Goal: Task Accomplishment & Management: Use online tool/utility

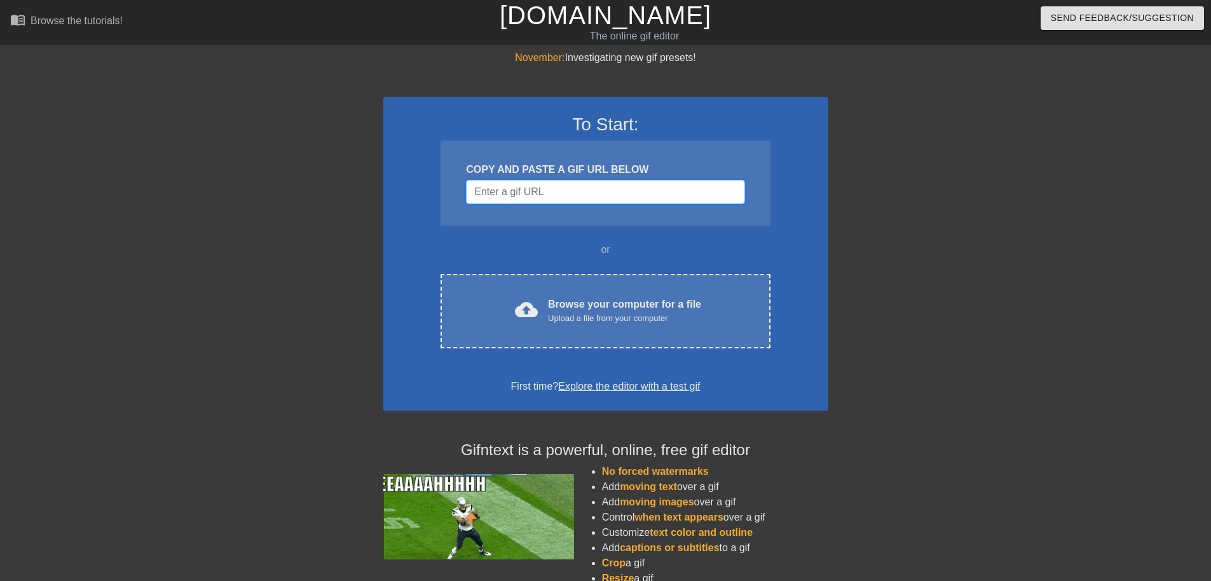
click at [523, 189] on input "Username" at bounding box center [605, 192] width 278 height 24
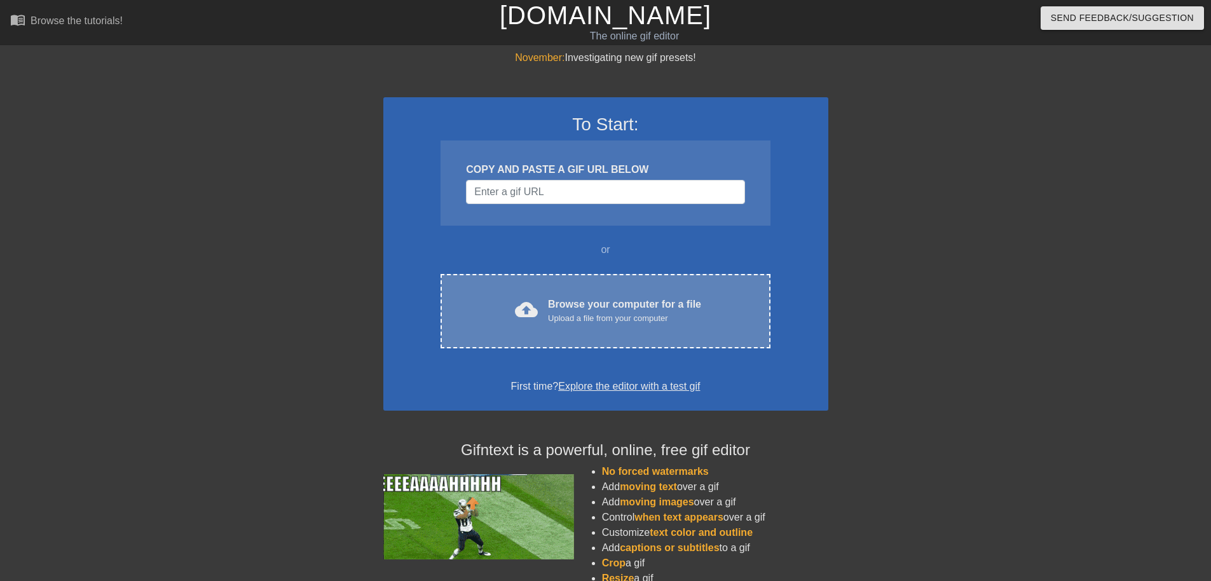
click at [649, 310] on div "Browse your computer for a file Upload a file from your computer" at bounding box center [624, 311] width 153 height 28
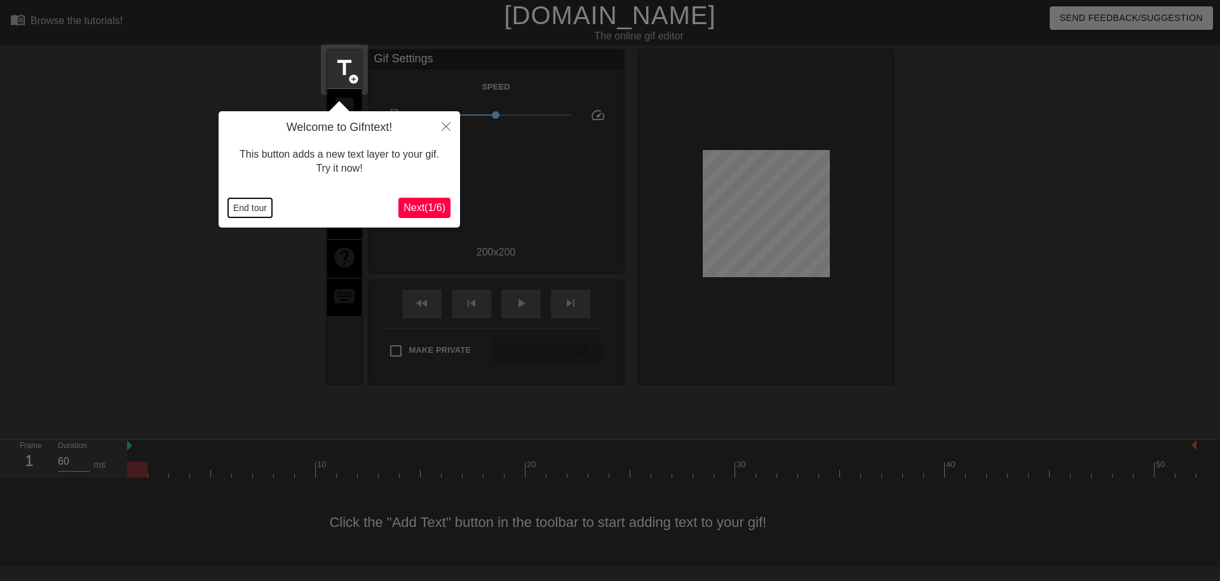
click at [257, 207] on button "End tour" at bounding box center [250, 207] width 44 height 19
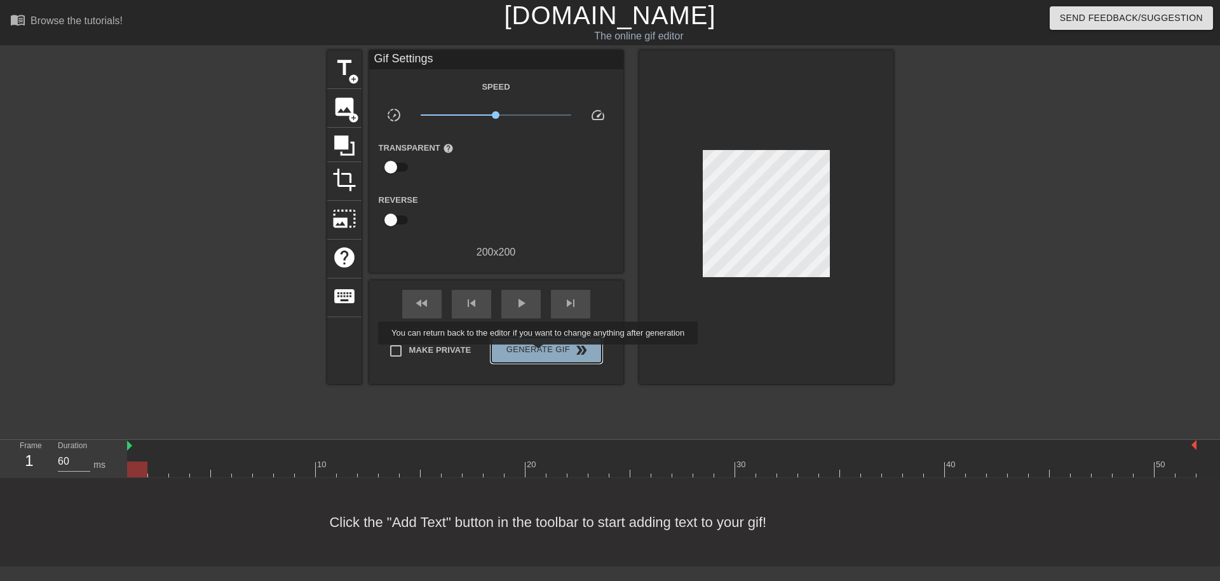
click at [547, 353] on span "Generate Gif double_arrow" at bounding box center [546, 350] width 100 height 15
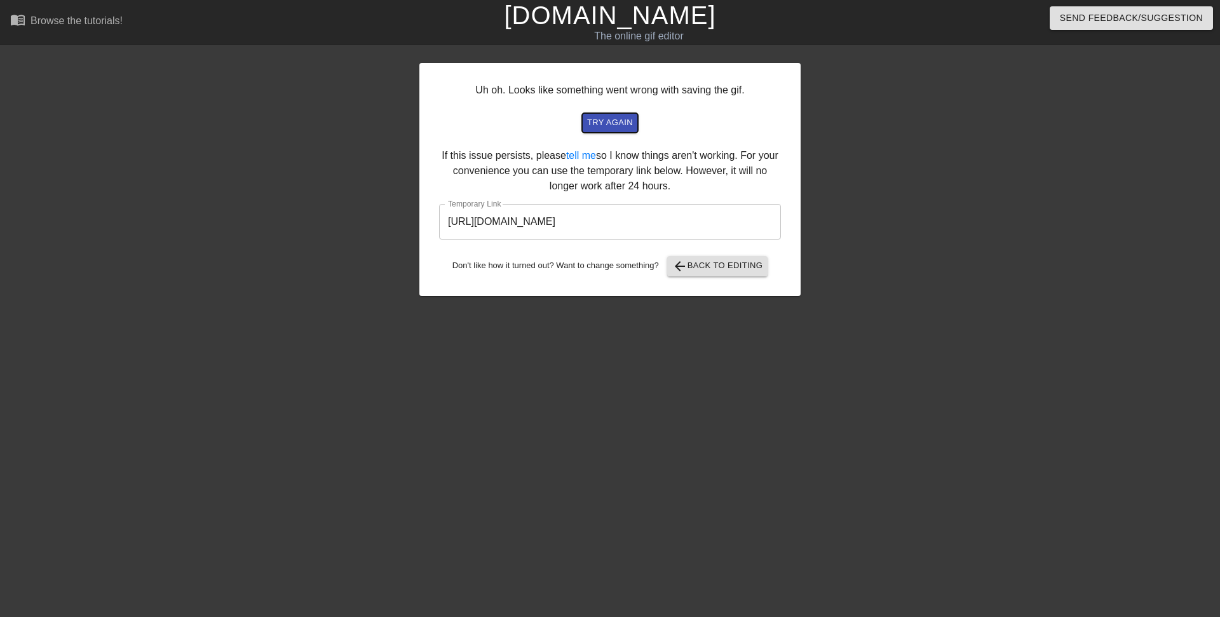
click at [616, 126] on span "try again" at bounding box center [610, 123] width 46 height 15
click at [709, 262] on span "arrow_back Back to Editing" at bounding box center [717, 266] width 91 height 15
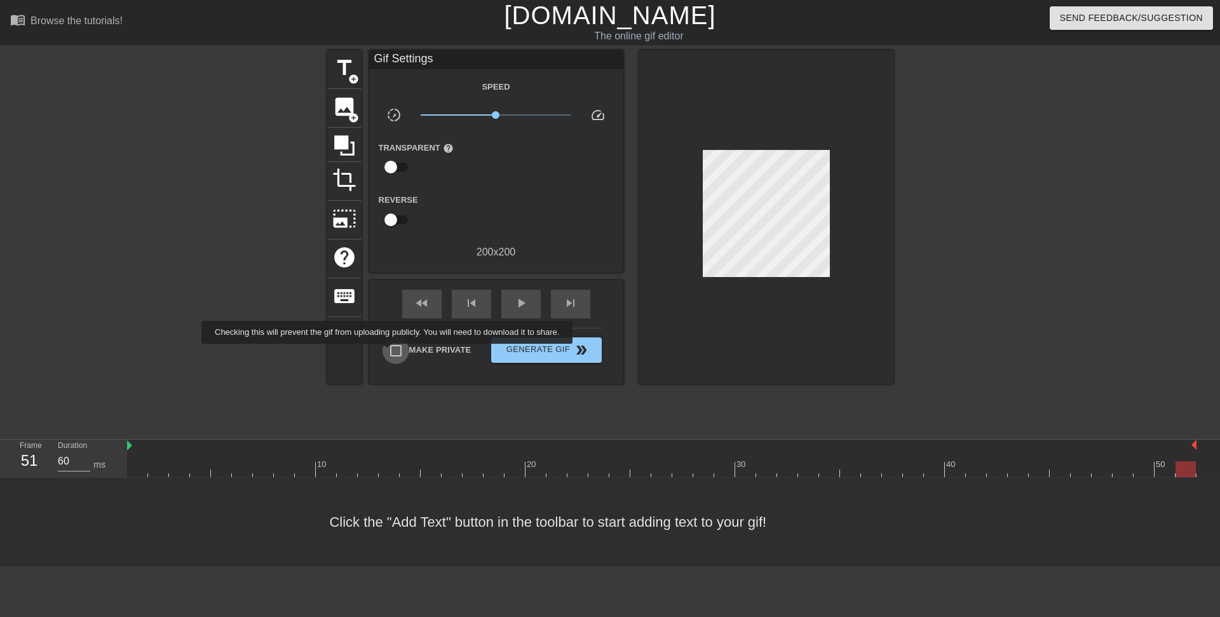
click at [397, 353] on input "Make Private" at bounding box center [396, 350] width 27 height 27
checkbox input "true"
click at [528, 296] on div "play_arrow" at bounding box center [520, 304] width 39 height 29
click at [353, 78] on span "add_circle" at bounding box center [353, 79] width 11 height 11
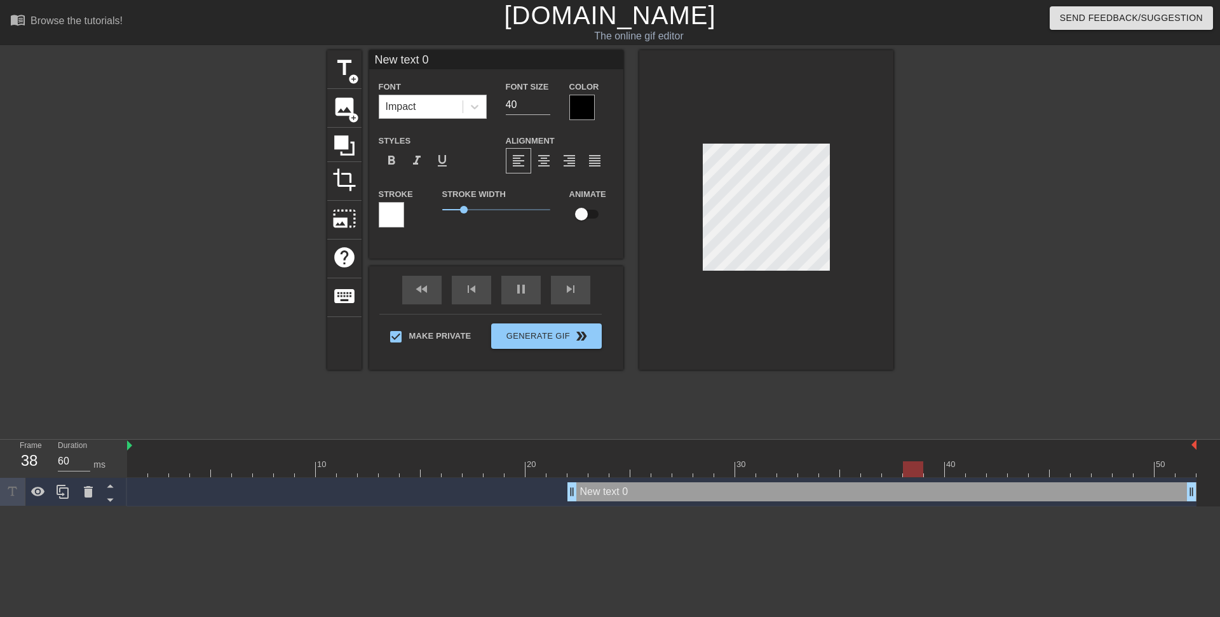
click at [419, 108] on div "Impact" at bounding box center [420, 106] width 83 height 23
click at [607, 138] on div "Alignment format_align_left format_align_center format_align_right format_align…" at bounding box center [559, 153] width 127 height 41
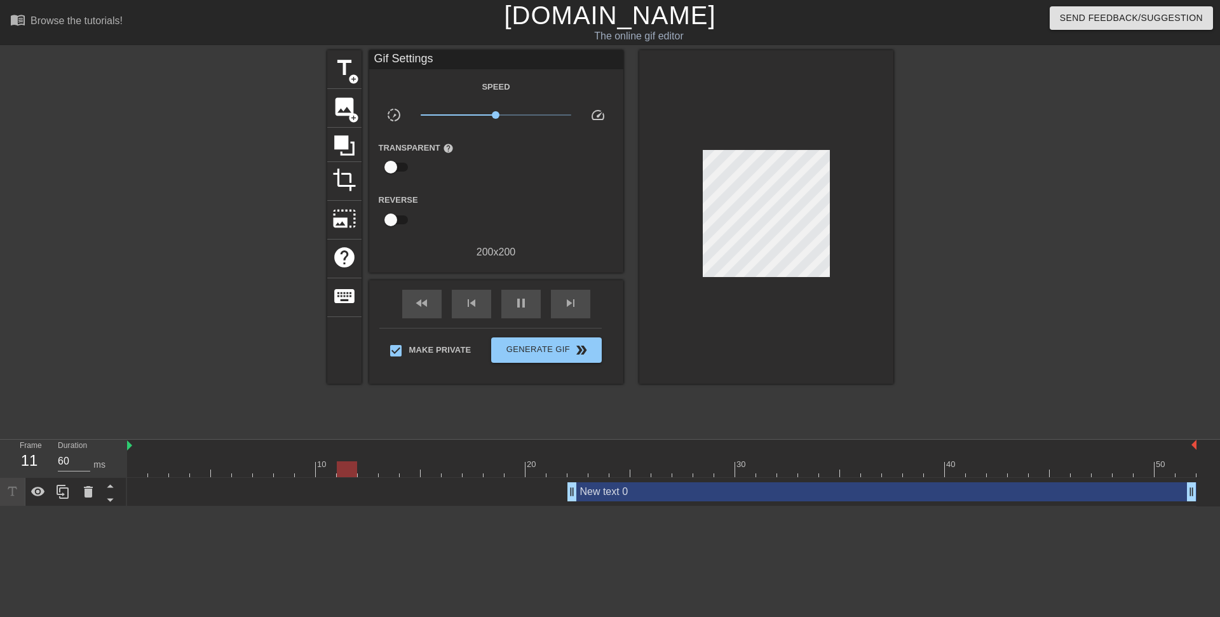
click at [768, 144] on div at bounding box center [766, 217] width 254 height 334
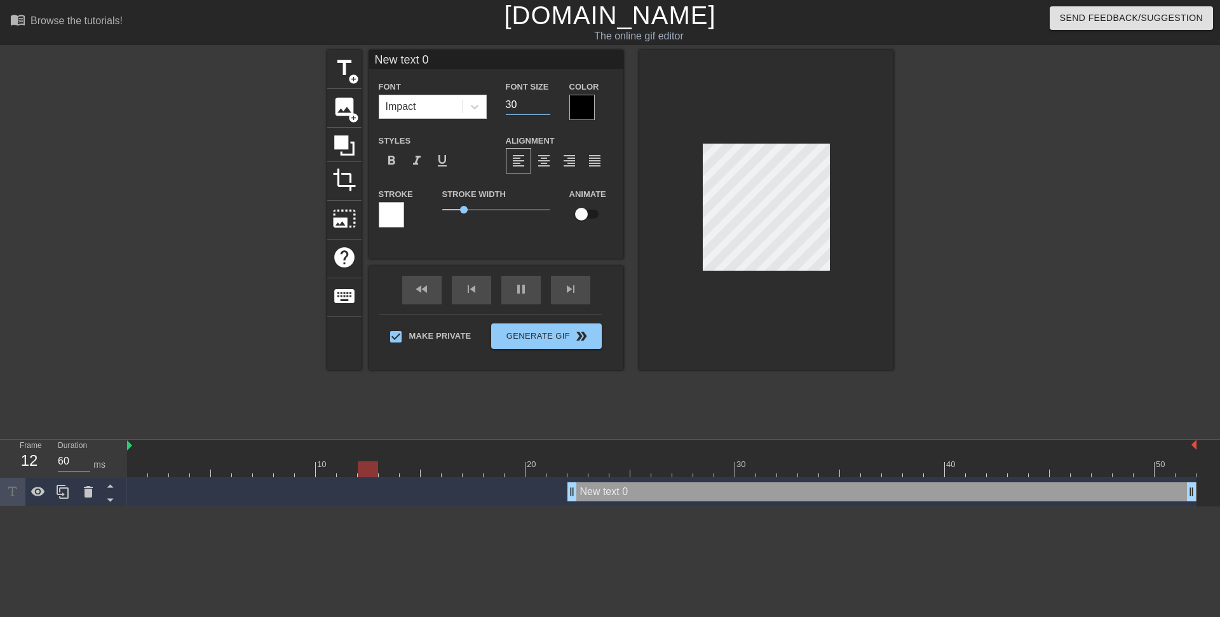
click at [543, 107] on input "30" at bounding box center [528, 105] width 44 height 20
click at [543, 107] on input "29" at bounding box center [528, 105] width 44 height 20
click at [543, 107] on input "28" at bounding box center [528, 105] width 44 height 20
type input "27"
click at [543, 107] on input "27" at bounding box center [528, 105] width 44 height 20
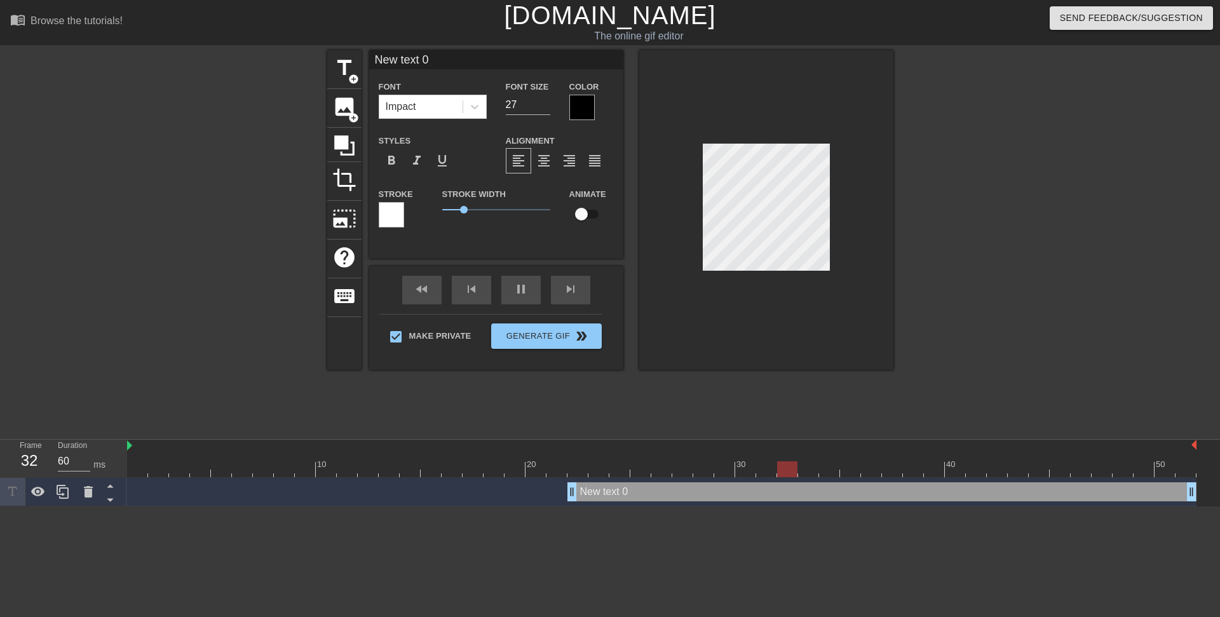
scroll to position [2, 1]
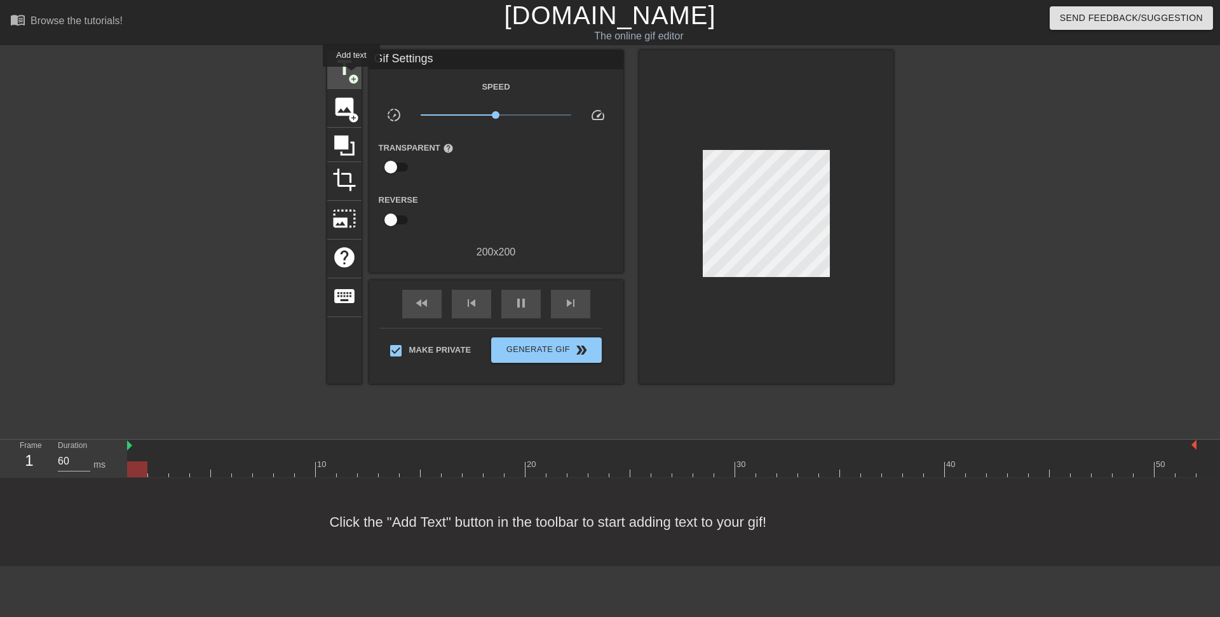
click at [352, 76] on span "add_circle" at bounding box center [353, 79] width 11 height 11
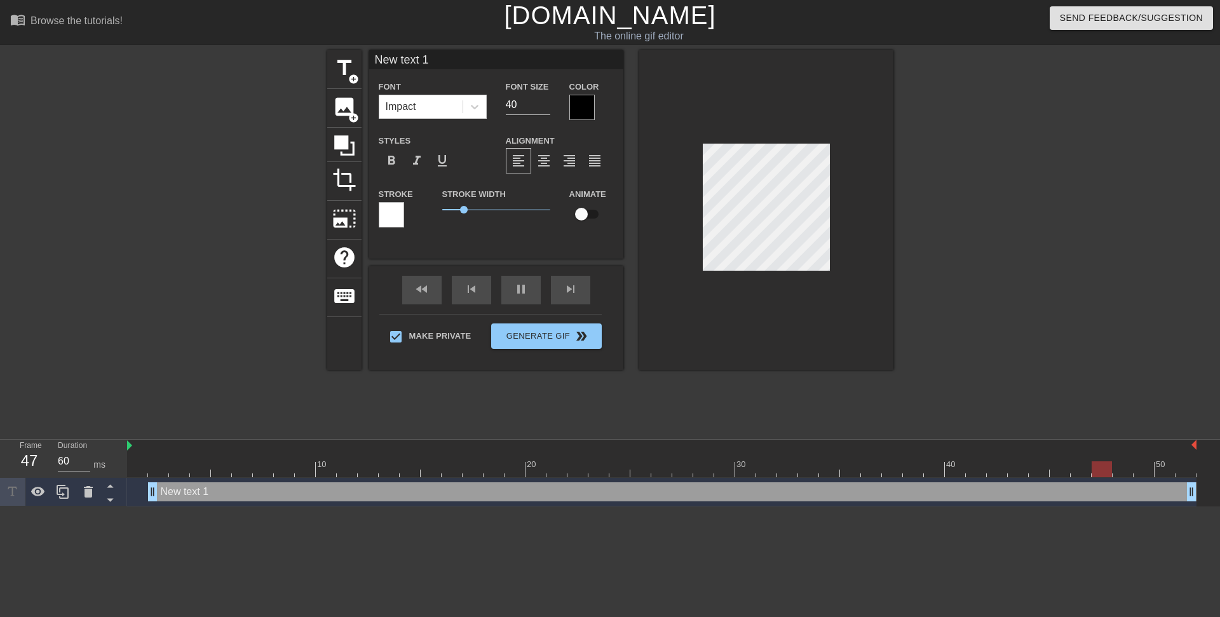
scroll to position [2, 2]
type input "New tet 1"
type textarea "New tet 1"
type input "New tt 1"
type textarea "New tt 1"
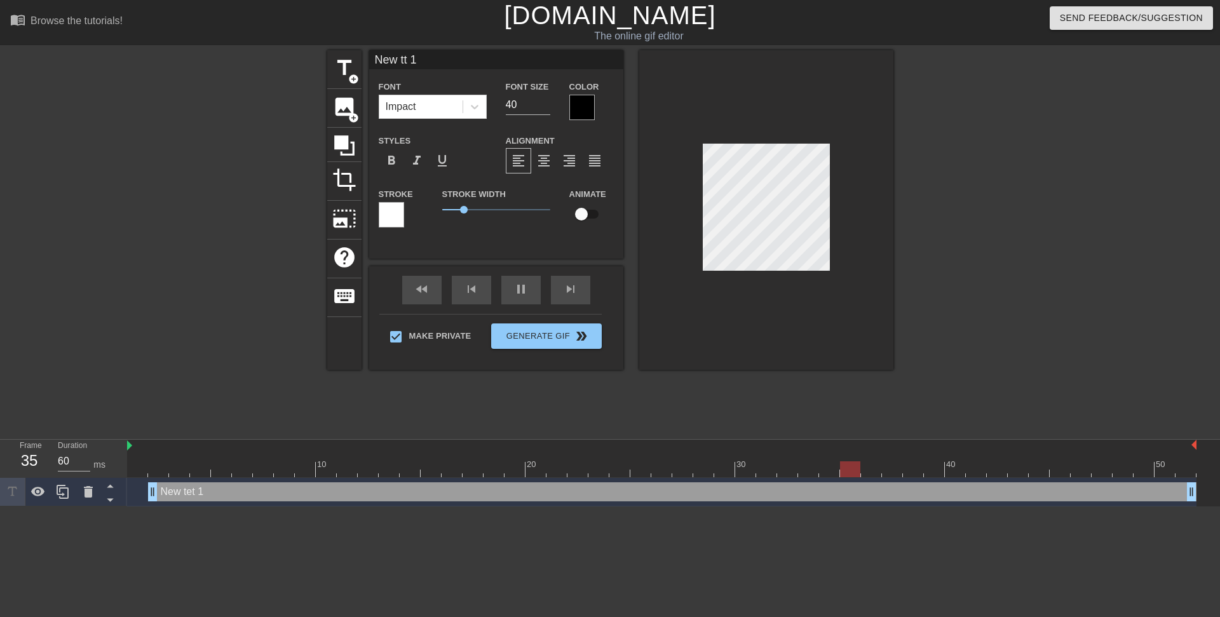
type input "New t 1"
type textarea "New t 1"
type input "Newt 1"
type textarea "Newt 1"
type input "Net 1"
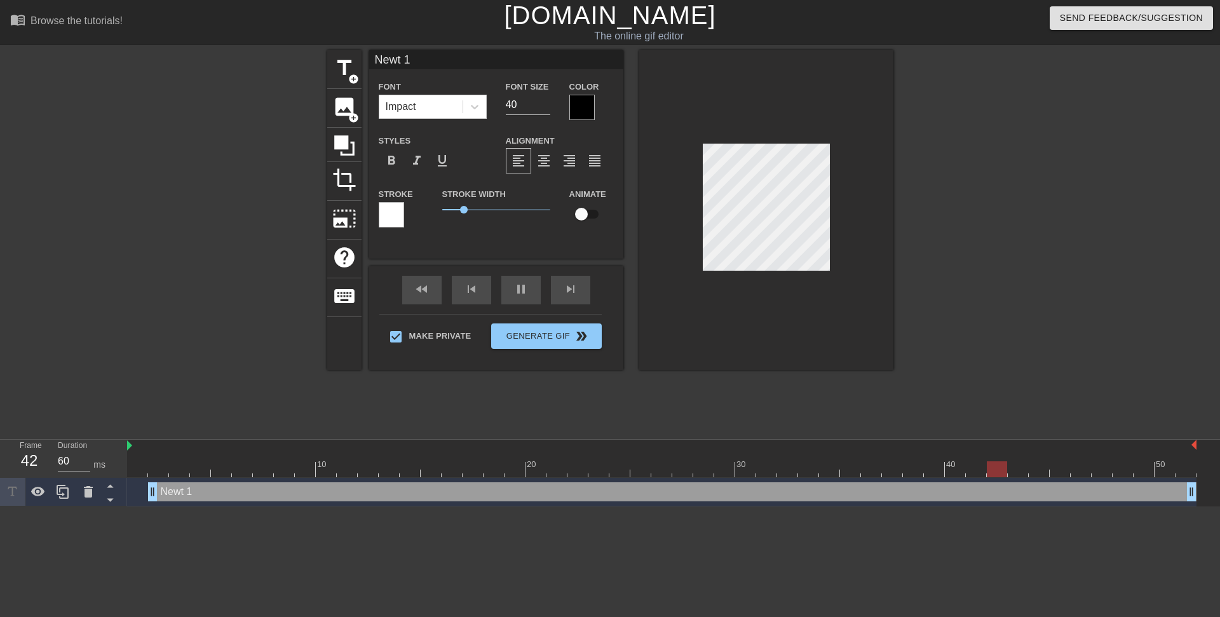
type textarea "Net 1"
type input "Nt 1"
type textarea "Nt 1"
type input "t 1"
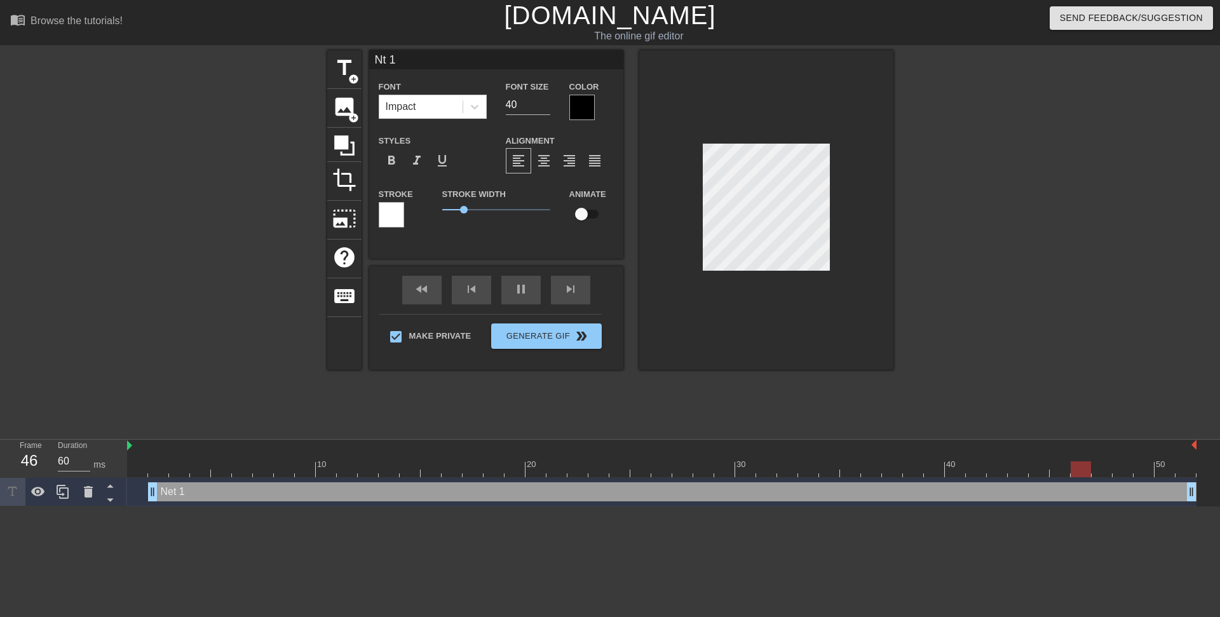
type textarea "t 1"
type input "T"
type textarea "T"
type input "Te"
type textarea "Te"
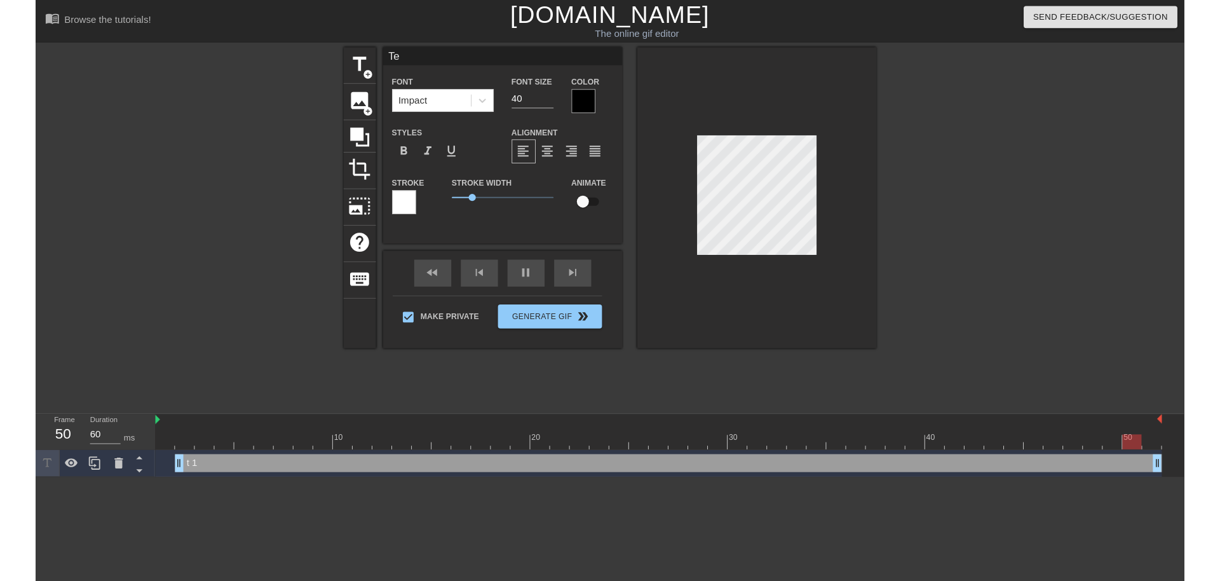
scroll to position [2, 1]
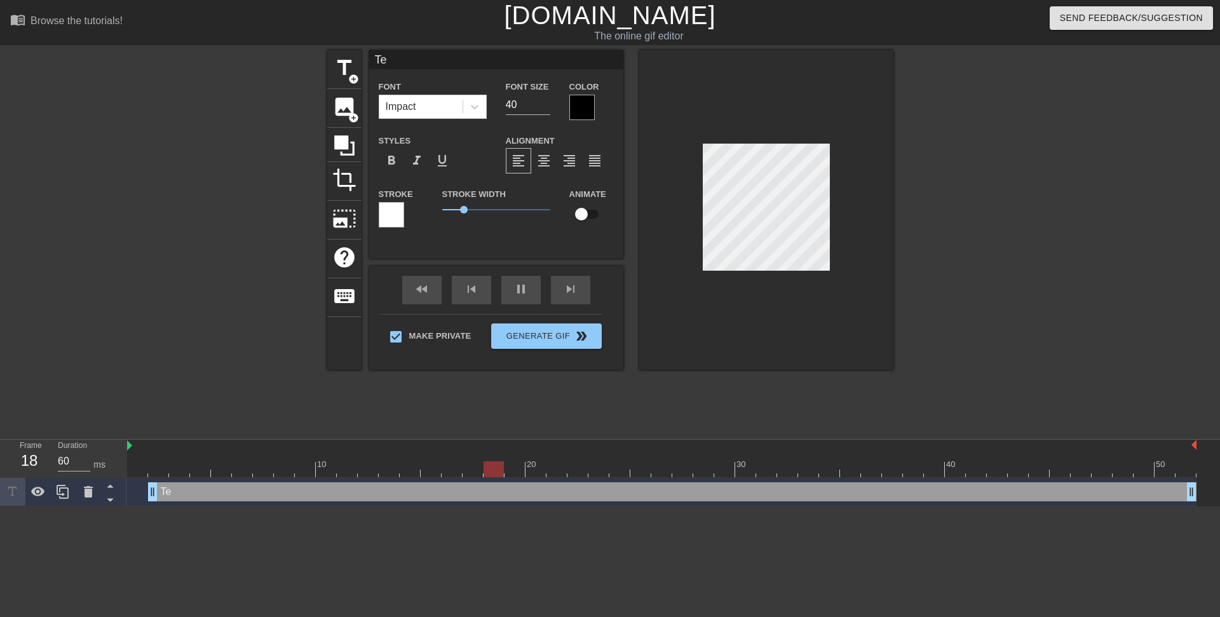
type input "Tes"
type textarea "Tes"
type input "Test"
type textarea "Test"
type input "Testy"
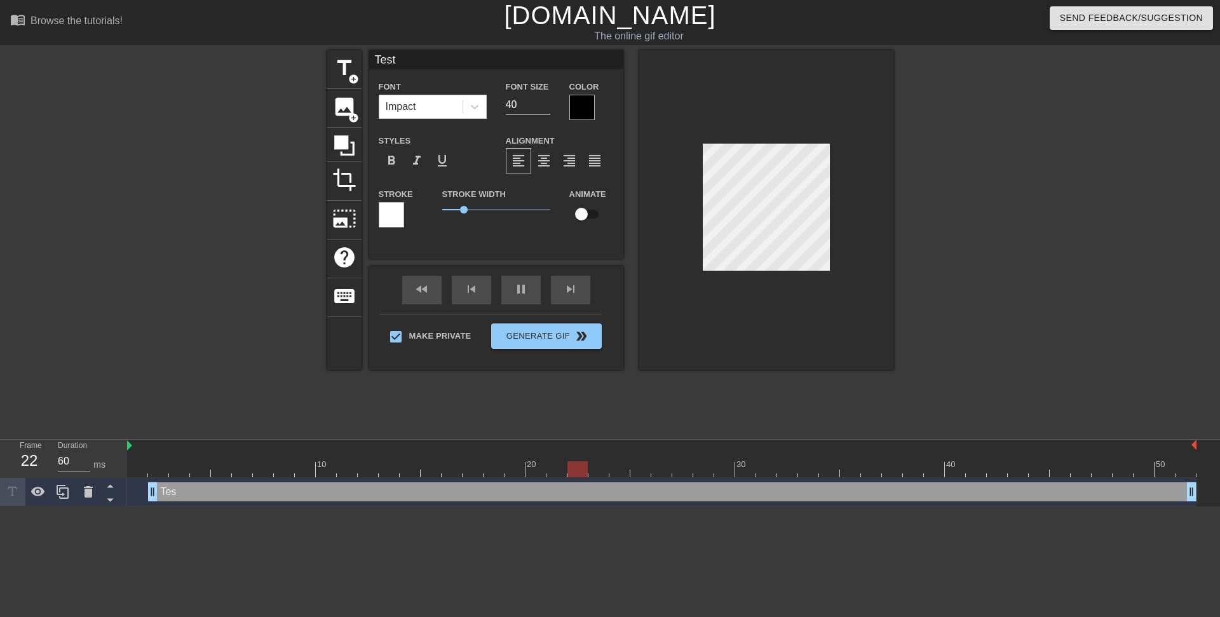
type textarea "Testy"
type input "Test"
type textarea "Test"
click at [851, 269] on div at bounding box center [766, 210] width 254 height 320
click at [537, 346] on button "Generate Gif double_arrow" at bounding box center [546, 335] width 110 height 25
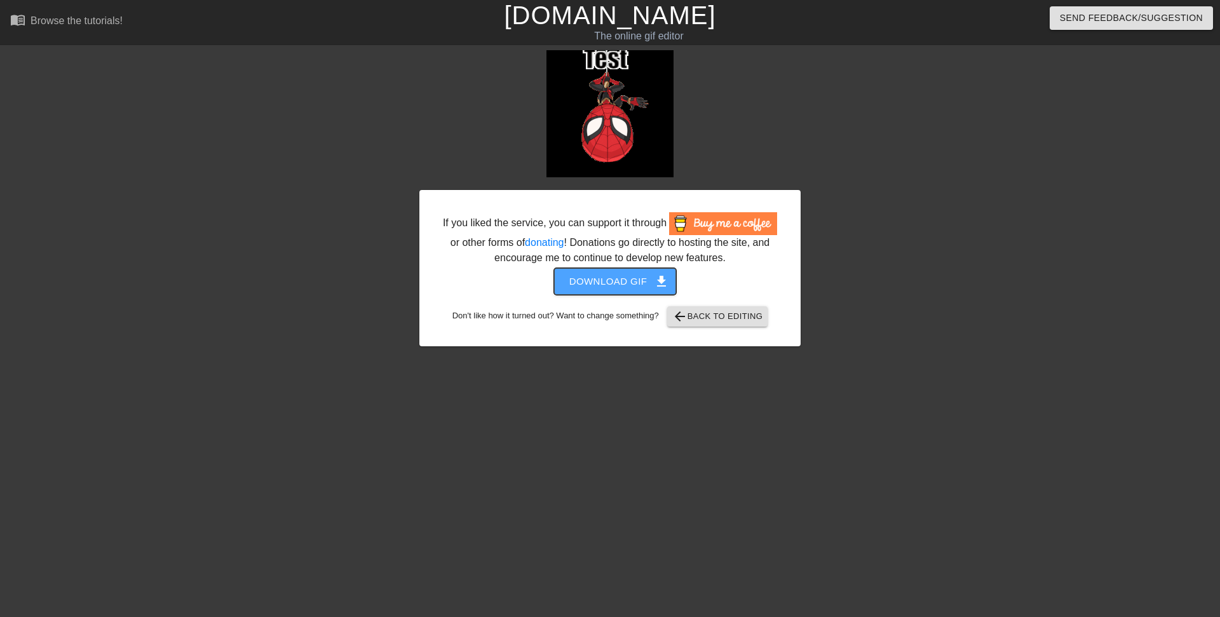
click at [653, 275] on span "Download gif get_app" at bounding box center [615, 281] width 92 height 17
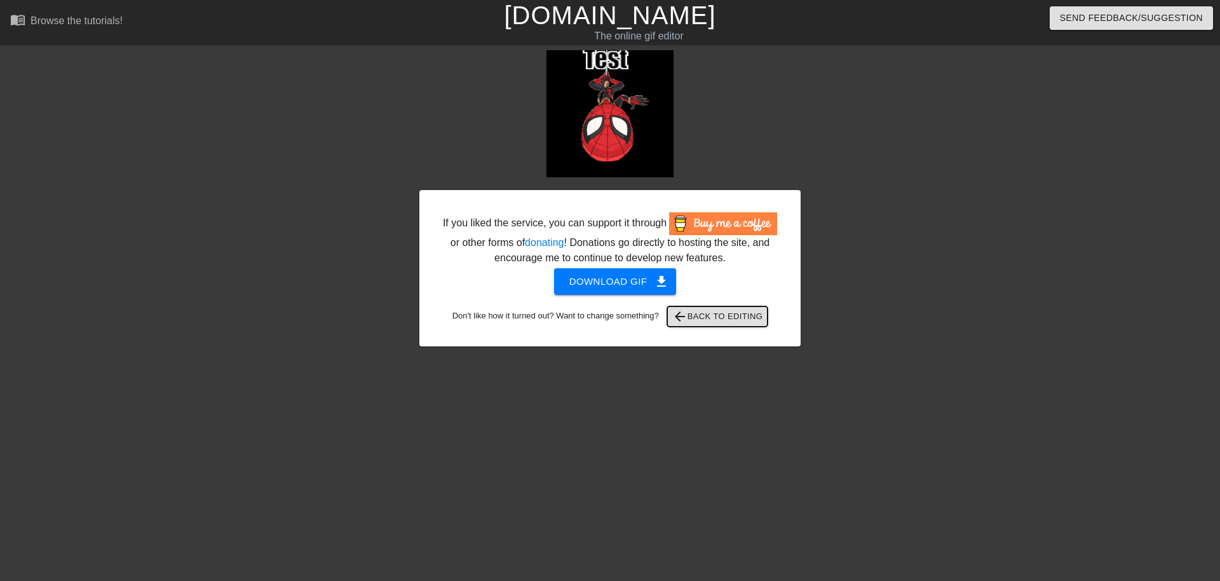
click at [750, 315] on span "arrow_back Back to Editing" at bounding box center [717, 316] width 91 height 15
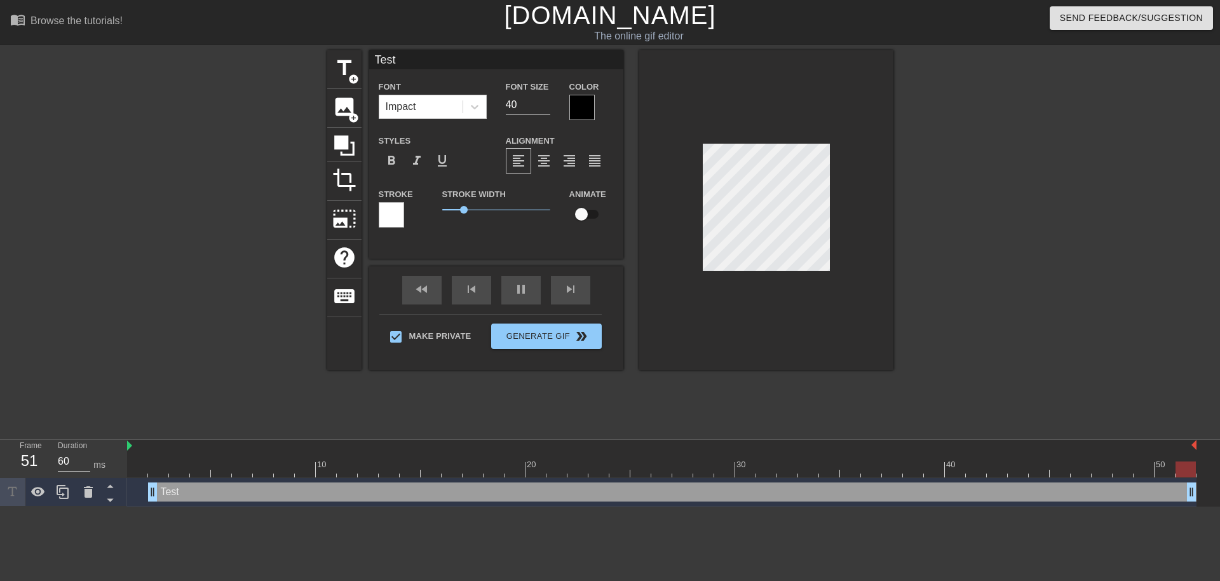
scroll to position [2, 2]
type input "Tet"
type textarea "Tet"
type input "Tt"
type textarea "Tt"
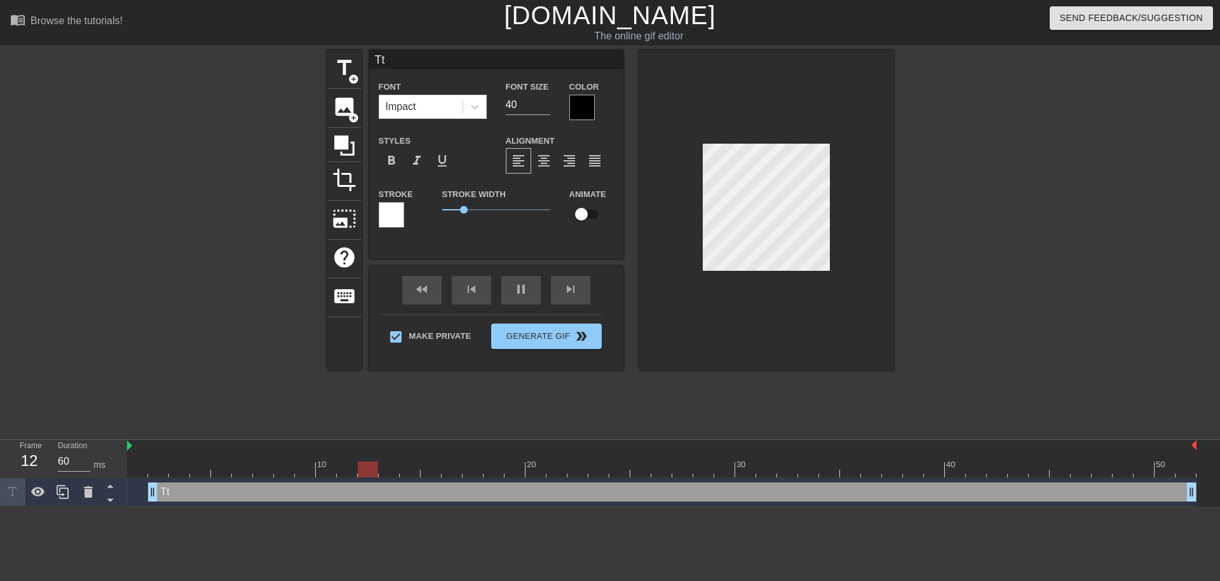
type input "t"
type textarea "t"
type input "F"
type textarea "F"
type input "Fe"
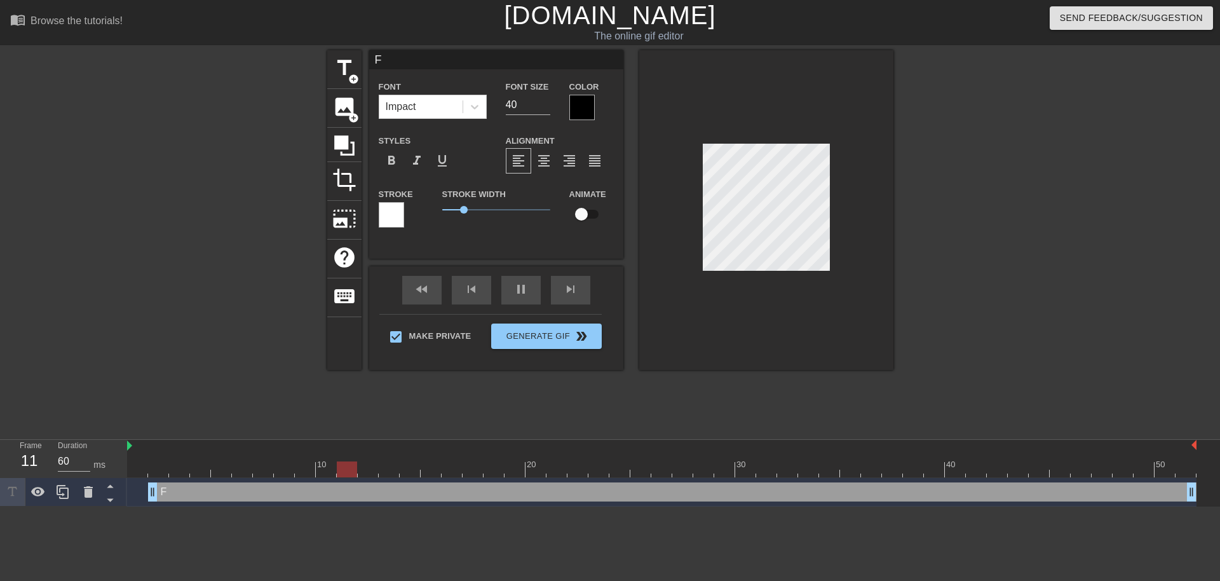
type textarea "Fe"
type input "Fel"
type textarea "Fel"
type input "Feli"
type textarea "Feli"
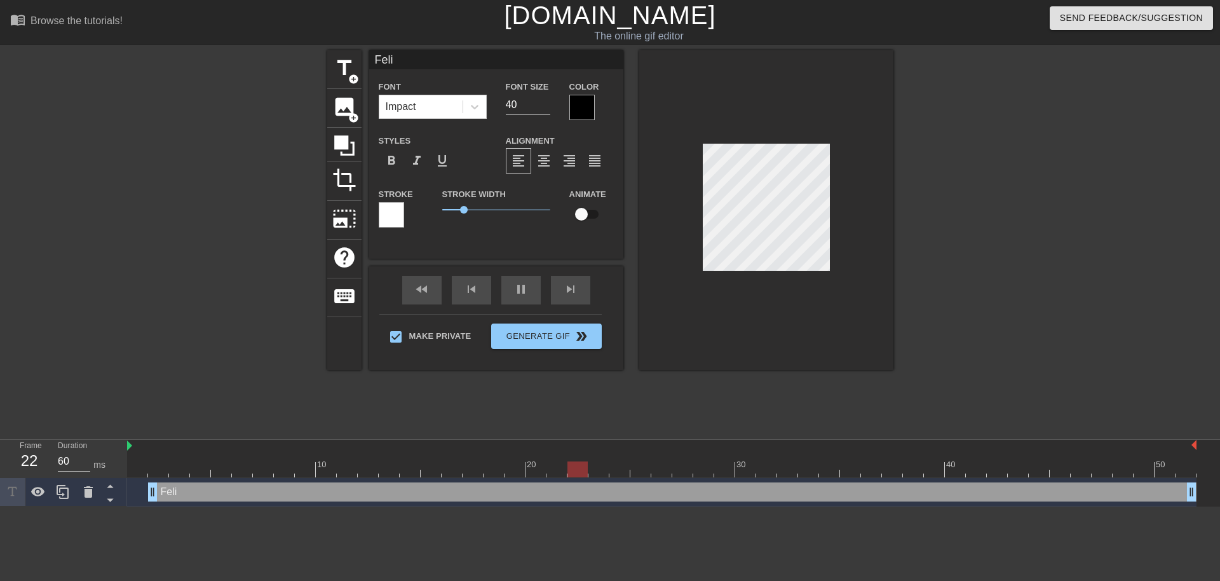
type input "Feliz"
type textarea "Feliz"
type input "Feliz"
type textarea "Feliz"
type input "Feliz C"
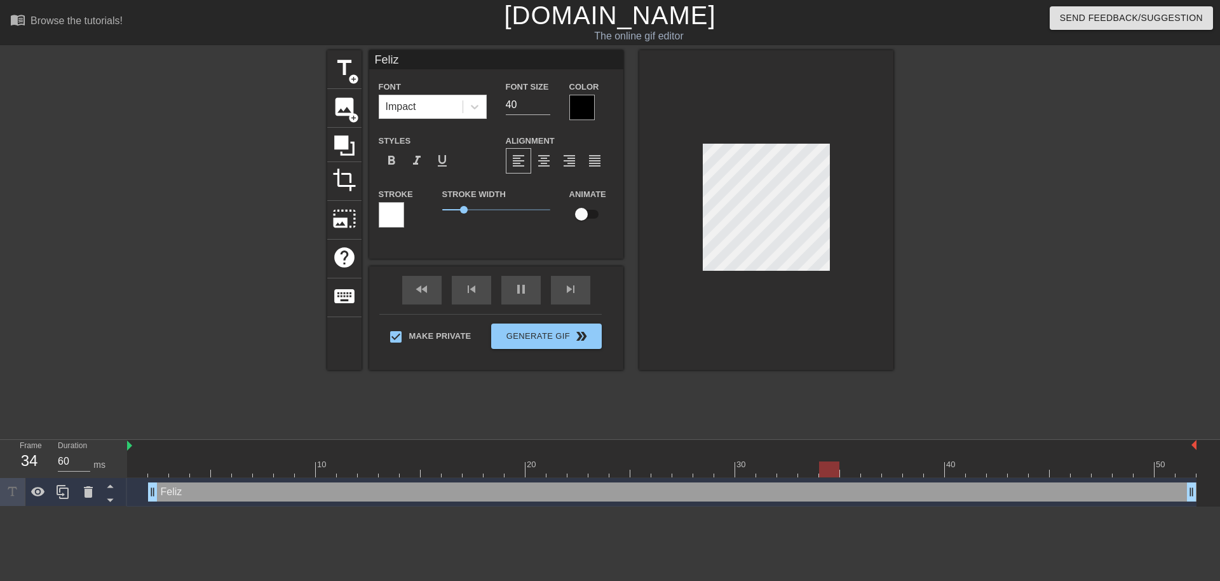
type textarea "Feliz C"
type input "Feliz Cu"
type textarea "Feliz Cu"
type input "Feliz Cum"
type textarea "Feliz Cum"
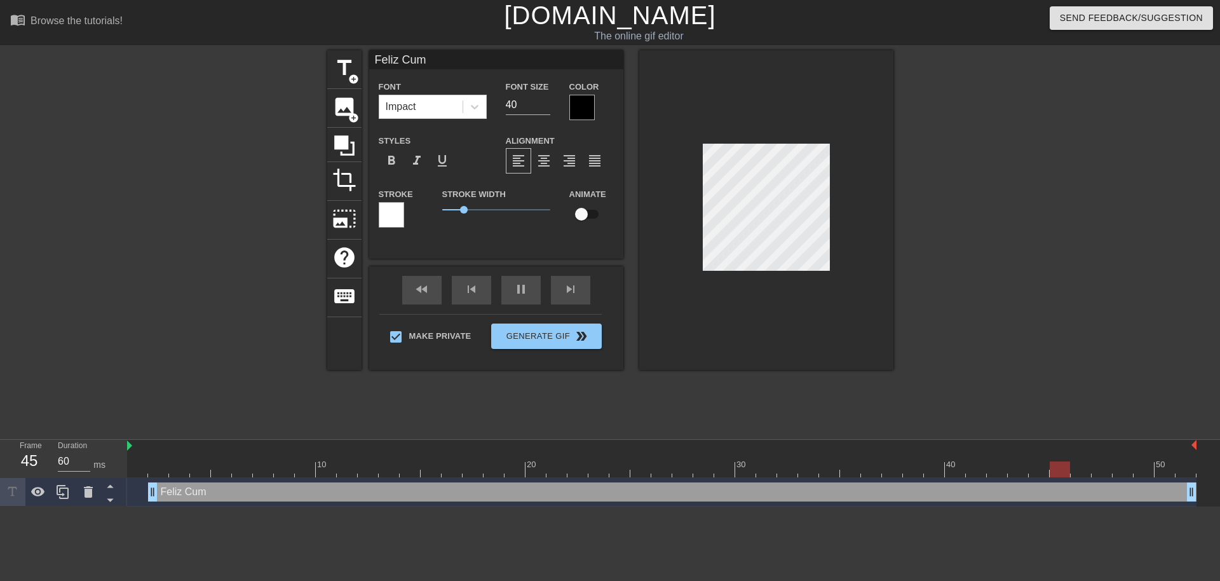
type input "[PERSON_NAME]"
type textarea "[PERSON_NAME]"
type input "Feliz Cumpl"
type textarea "Feliz Cumpl"
type input "Feliz Cumple"
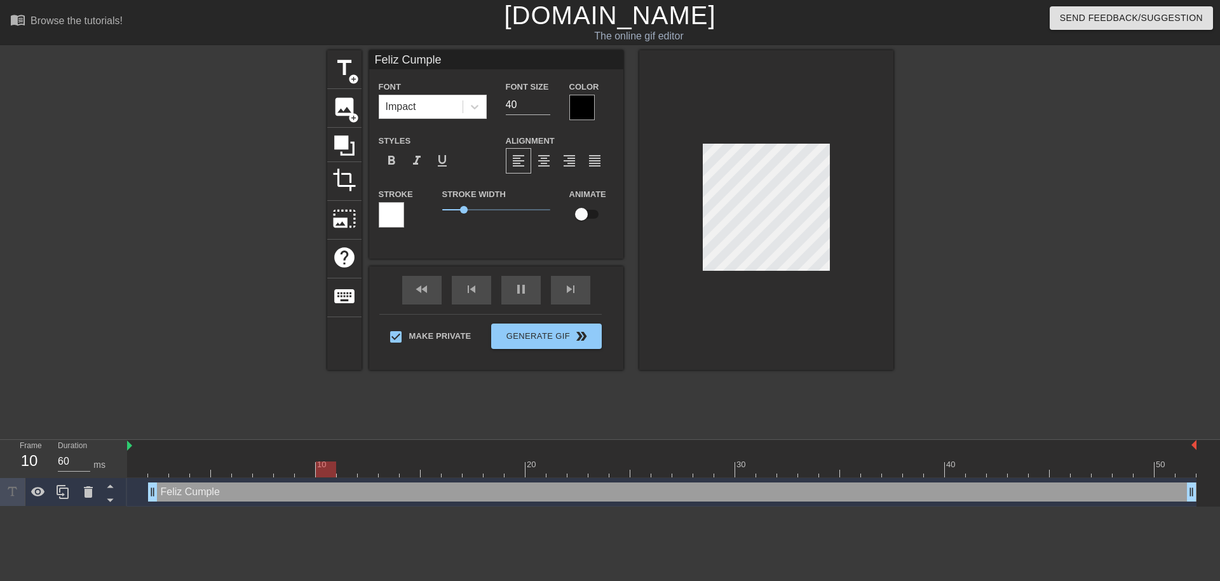
type textarea "Feliz Cumplea"
type input "Feliz Cumpleañ"
type textarea "Feliz Cumpleañ"
type input "Feliz Cumpleaño"
type textarea "Feliz Cumpleaño"
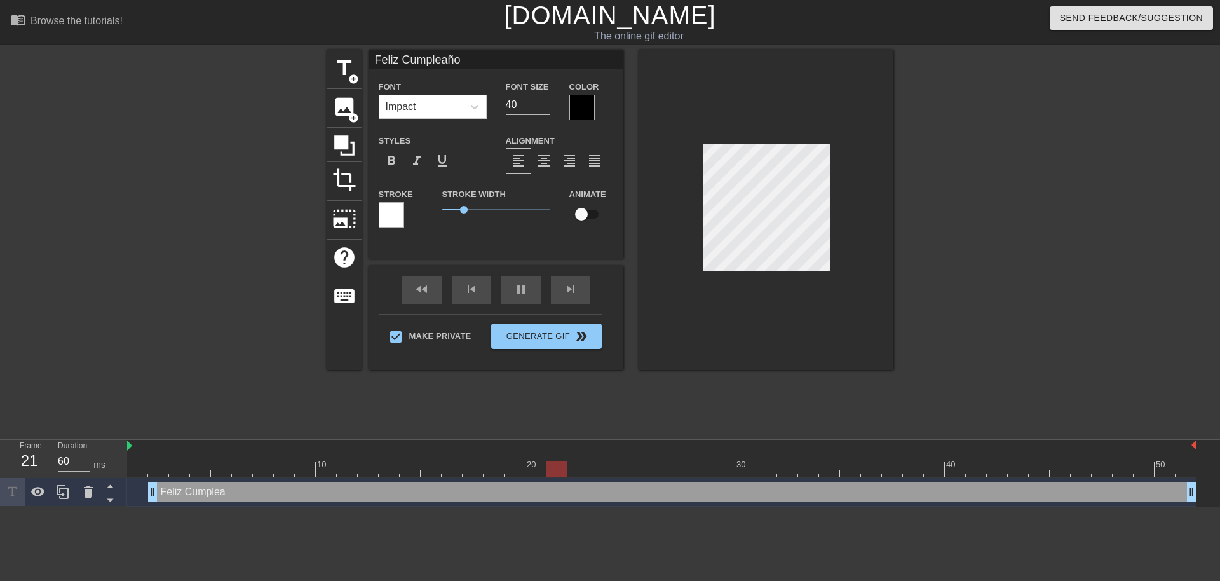
type input "Feliz Cumpleaños"
type textarea "Feliz Cumpleaños"
click at [577, 111] on div at bounding box center [581, 107] width 25 height 25
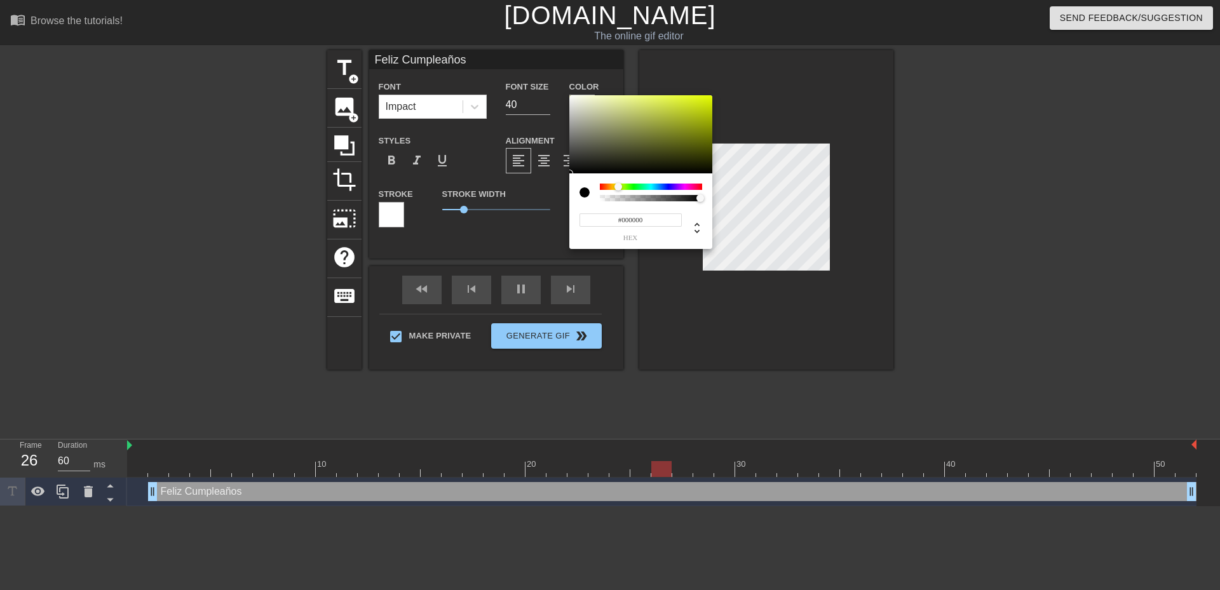
drag, startPoint x: 601, startPoint y: 188, endPoint x: 618, endPoint y: 188, distance: 17.8
click at [618, 188] on div at bounding box center [619, 187] width 8 height 8
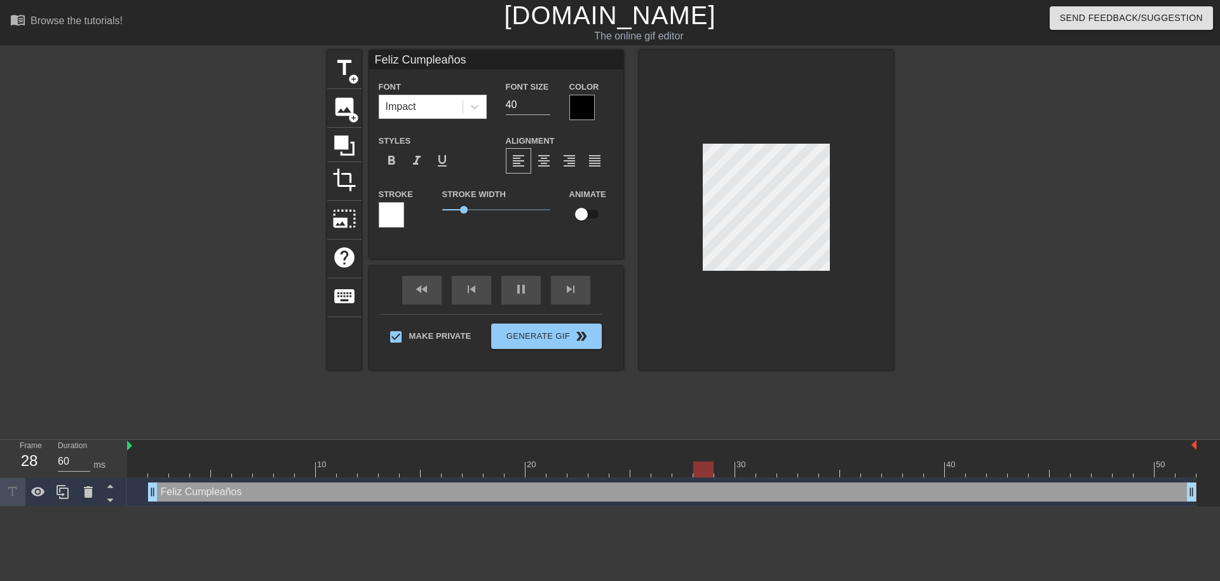
click at [580, 108] on div at bounding box center [581, 107] width 25 height 25
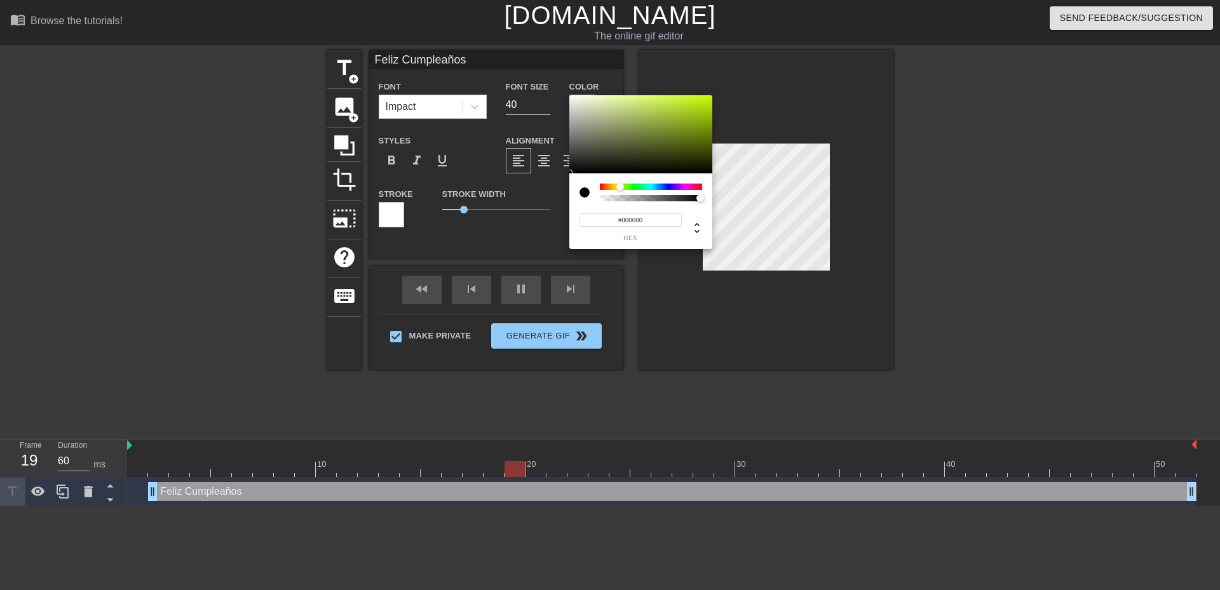
drag, startPoint x: 602, startPoint y: 186, endPoint x: 620, endPoint y: 186, distance: 18.4
click at [620, 186] on div at bounding box center [620, 187] width 8 height 8
click at [619, 105] on div at bounding box center [640, 134] width 143 height 79
click at [616, 187] on div at bounding box center [616, 187] width 8 height 8
click at [705, 103] on div at bounding box center [640, 134] width 143 height 79
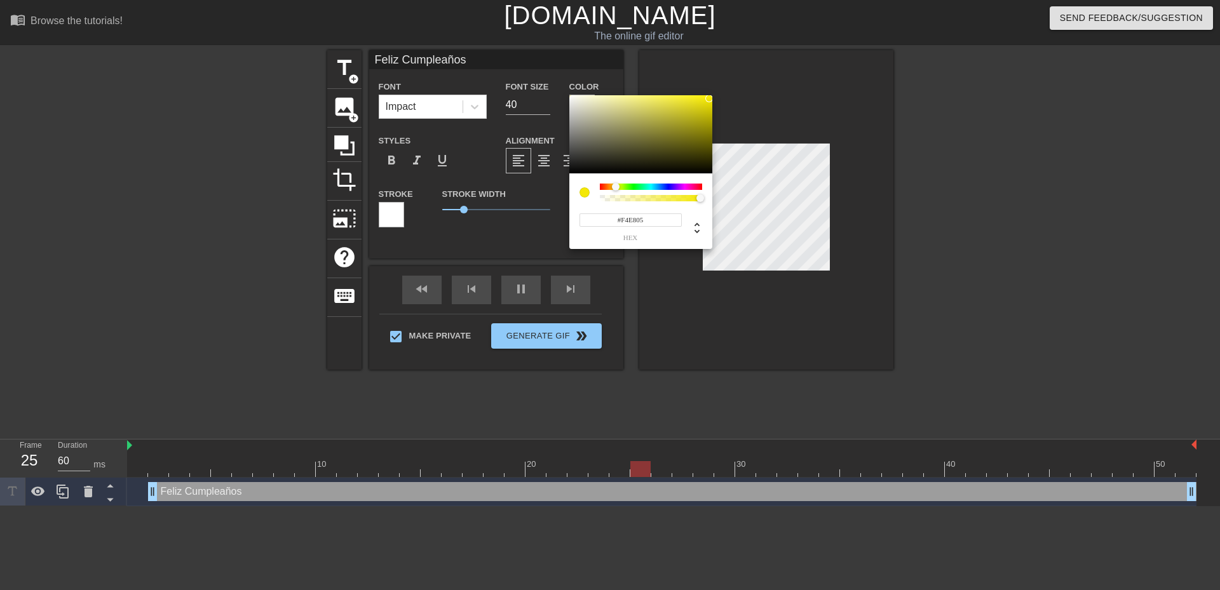
click at [709, 99] on div at bounding box center [640, 134] width 143 height 79
click at [710, 97] on div at bounding box center [709, 99] width 8 height 8
click at [618, 187] on div at bounding box center [619, 187] width 8 height 8
click at [616, 189] on div at bounding box center [617, 187] width 8 height 8
click at [711, 99] on div at bounding box center [711, 99] width 8 height 8
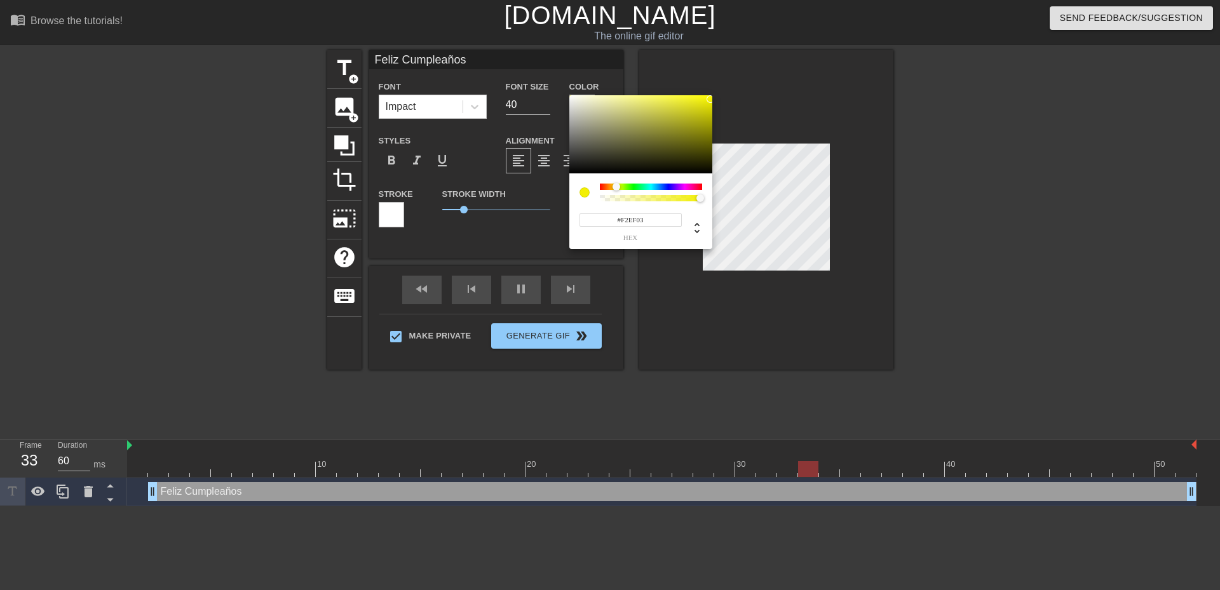
type input "#F6F304"
click at [710, 98] on div at bounding box center [711, 99] width 8 height 8
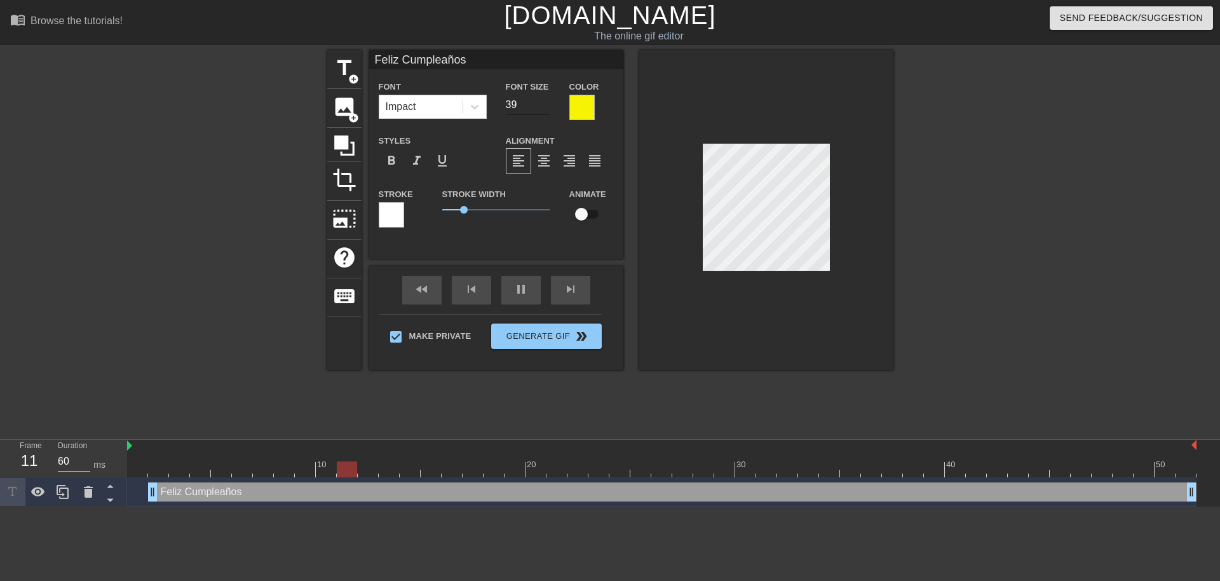
click at [545, 108] on input "39" at bounding box center [528, 105] width 44 height 20
click at [545, 108] on input "38" at bounding box center [528, 105] width 44 height 20
click at [545, 108] on input "37" at bounding box center [528, 105] width 44 height 20
click at [545, 108] on input "36" at bounding box center [528, 105] width 44 height 20
click at [545, 108] on input "35" at bounding box center [528, 105] width 44 height 20
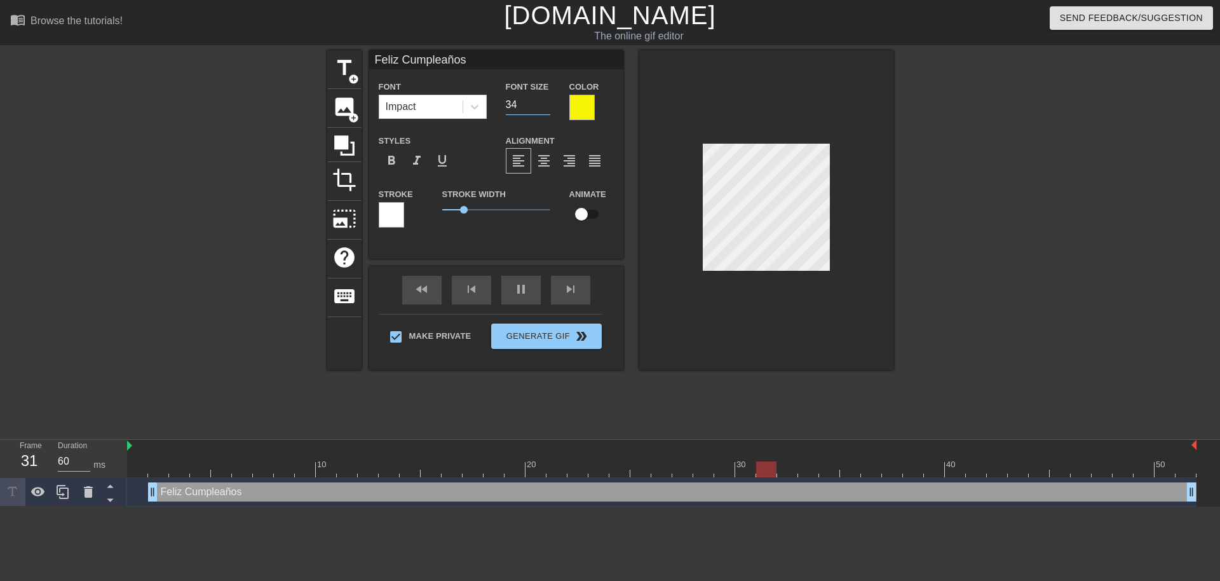
click at [545, 108] on input "34" at bounding box center [528, 105] width 44 height 20
click at [545, 108] on input "33" at bounding box center [528, 105] width 44 height 20
click at [545, 108] on input "32" at bounding box center [528, 105] width 44 height 20
click at [545, 108] on input "31" at bounding box center [528, 105] width 44 height 20
click at [545, 108] on input "30" at bounding box center [528, 105] width 44 height 20
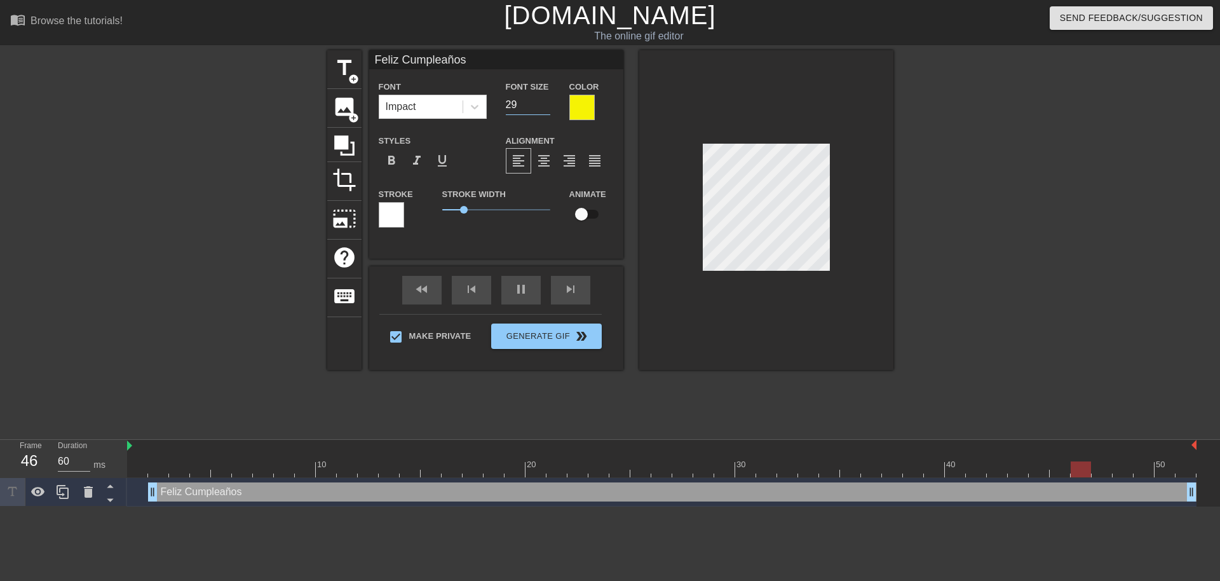
click at [545, 108] on input "29" at bounding box center [528, 105] width 44 height 20
click at [545, 108] on input "28" at bounding box center [528, 105] width 44 height 20
click at [545, 108] on input "27" at bounding box center [528, 105] width 44 height 20
click at [545, 108] on input "26" at bounding box center [528, 105] width 44 height 20
type input "25"
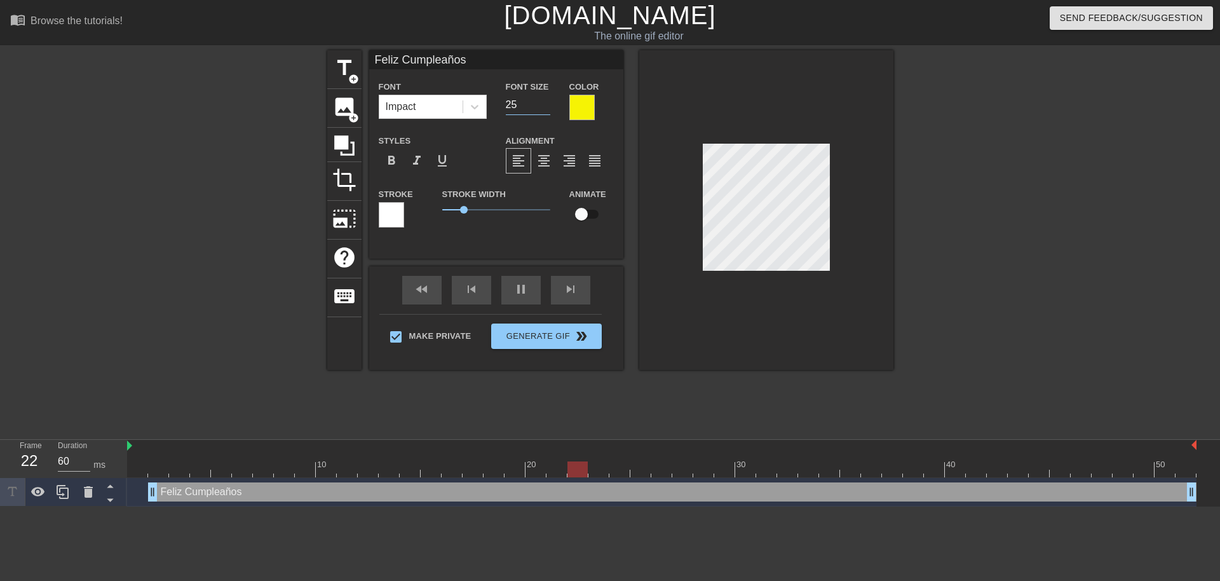
click at [545, 108] on input "25" at bounding box center [528, 105] width 44 height 20
click at [582, 111] on div at bounding box center [581, 107] width 25 height 25
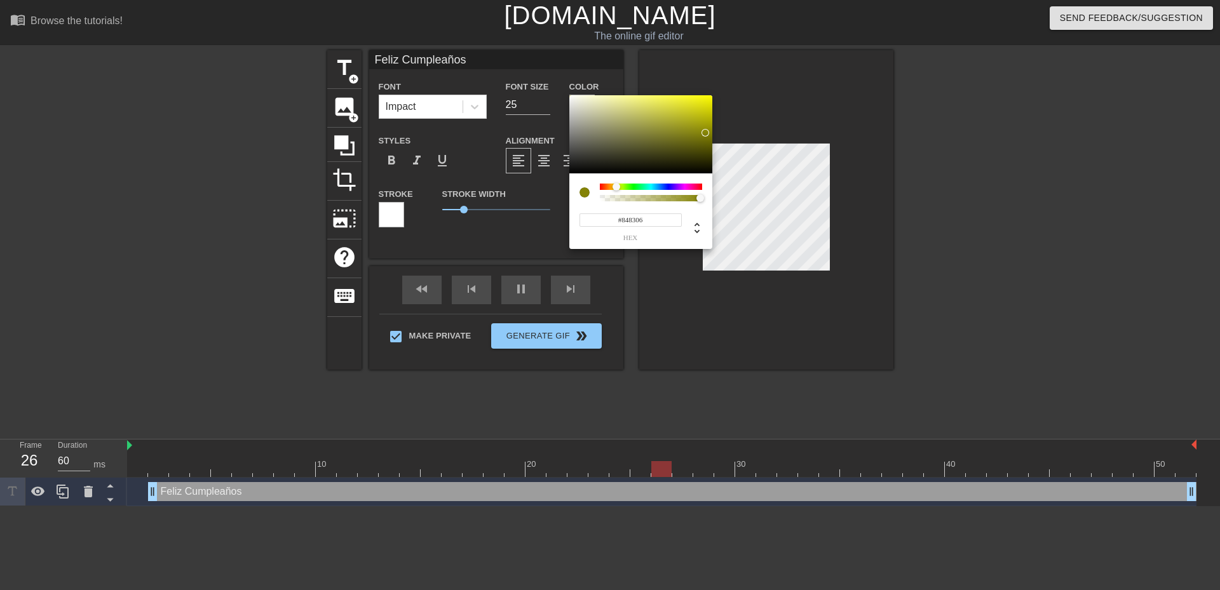
click at [705, 133] on div at bounding box center [640, 134] width 143 height 79
click at [649, 100] on div at bounding box center [640, 134] width 143 height 79
click at [655, 107] on div at bounding box center [653, 104] width 8 height 8
click at [663, 104] on div at bounding box center [640, 134] width 143 height 79
click at [675, 102] on div at bounding box center [640, 134] width 143 height 79
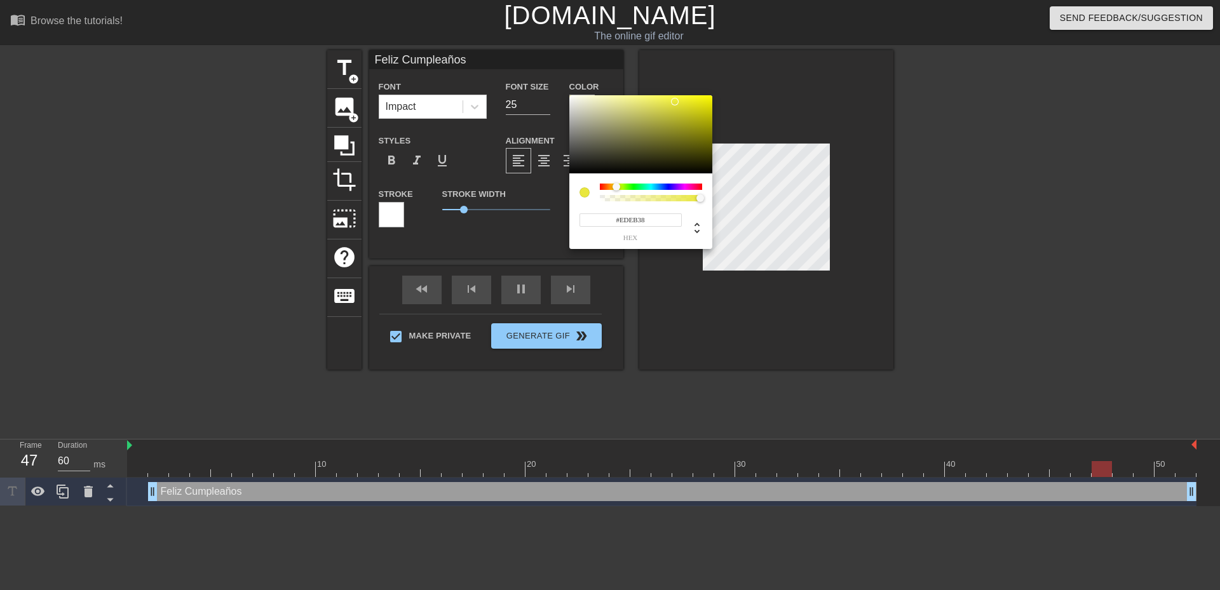
click at [678, 100] on div at bounding box center [675, 102] width 8 height 8
type input "#F6F304"
click at [710, 98] on div at bounding box center [640, 134] width 143 height 79
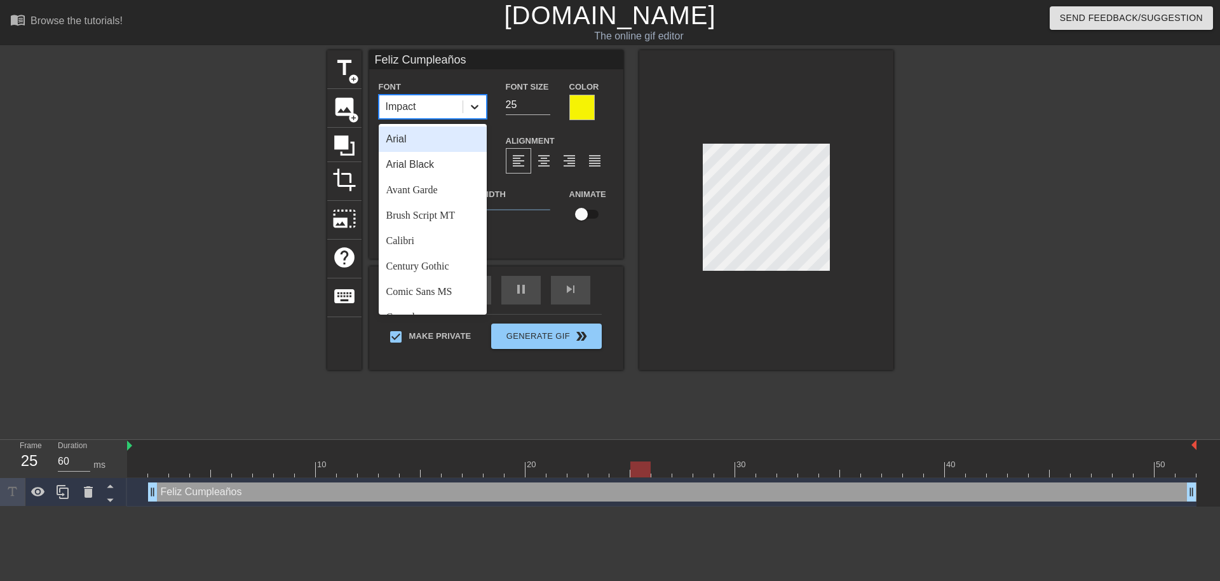
click at [479, 111] on icon at bounding box center [474, 106] width 13 height 13
click at [451, 167] on div "Arial Black" at bounding box center [433, 164] width 108 height 25
click at [482, 111] on div at bounding box center [474, 106] width 23 height 23
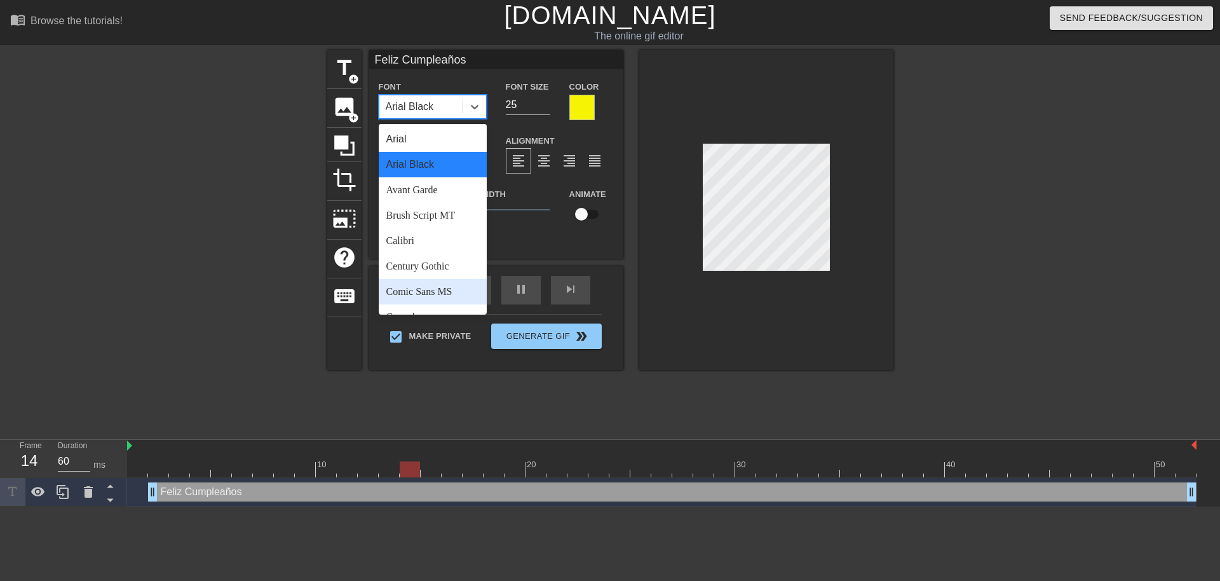
click at [467, 287] on div "Comic Sans MS" at bounding box center [433, 291] width 108 height 25
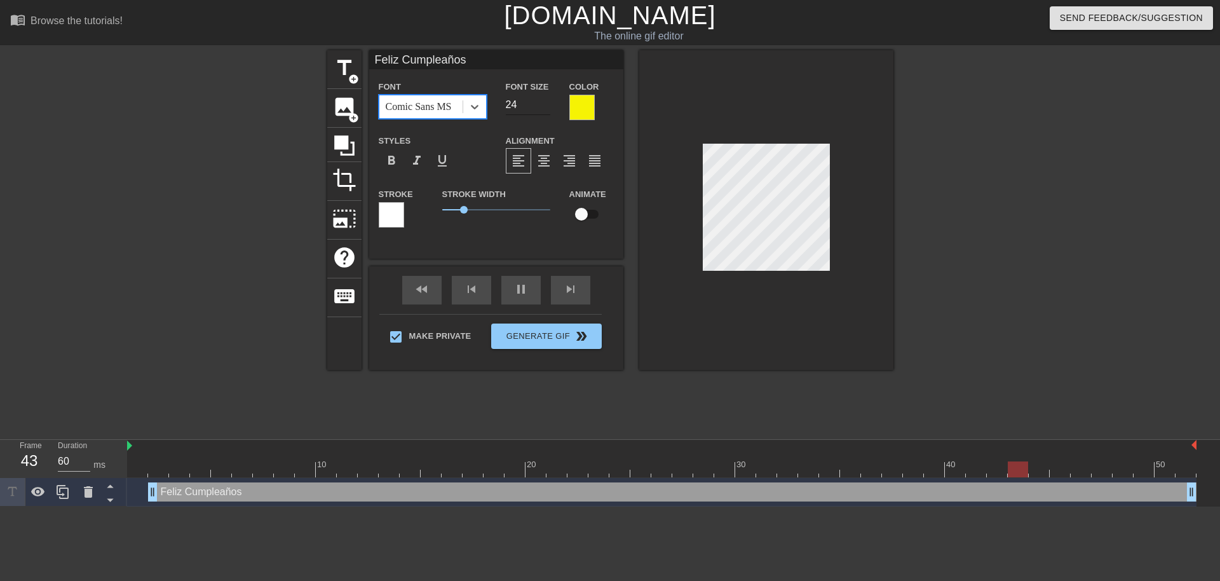
type input "24"
click at [545, 109] on input "24" at bounding box center [528, 105] width 44 height 20
click at [582, 112] on div at bounding box center [581, 107] width 25 height 25
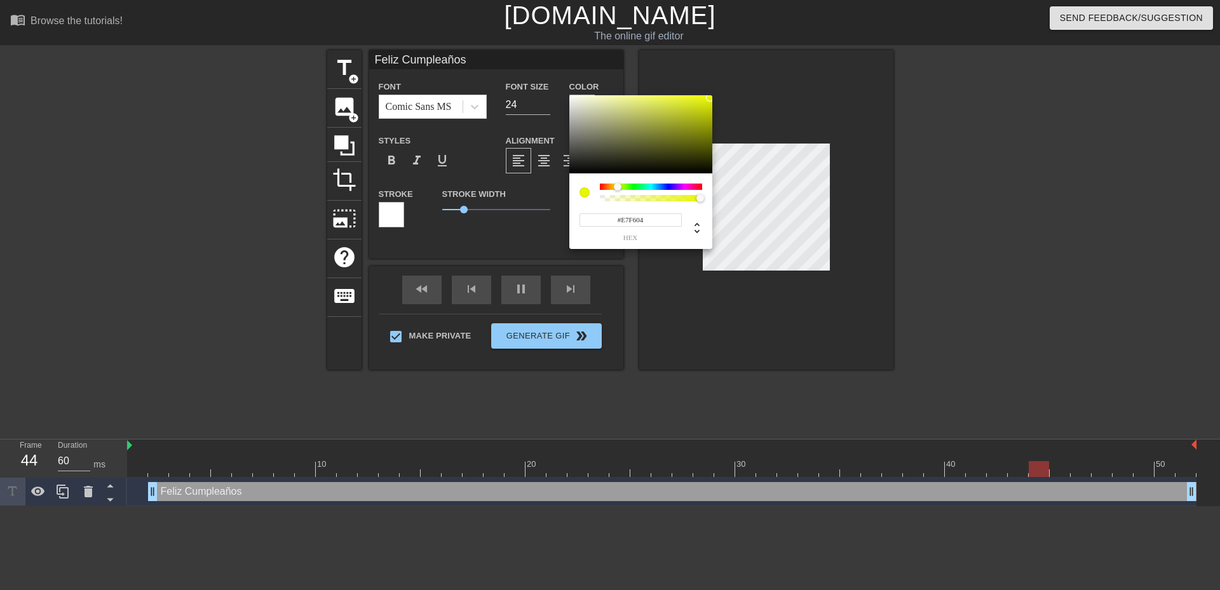
click at [618, 188] on div at bounding box center [618, 187] width 8 height 8
click at [645, 97] on div at bounding box center [640, 134] width 143 height 79
click at [674, 98] on div at bounding box center [640, 134] width 143 height 79
click at [687, 98] on div at bounding box center [640, 134] width 143 height 79
click at [692, 114] on div at bounding box center [640, 134] width 143 height 79
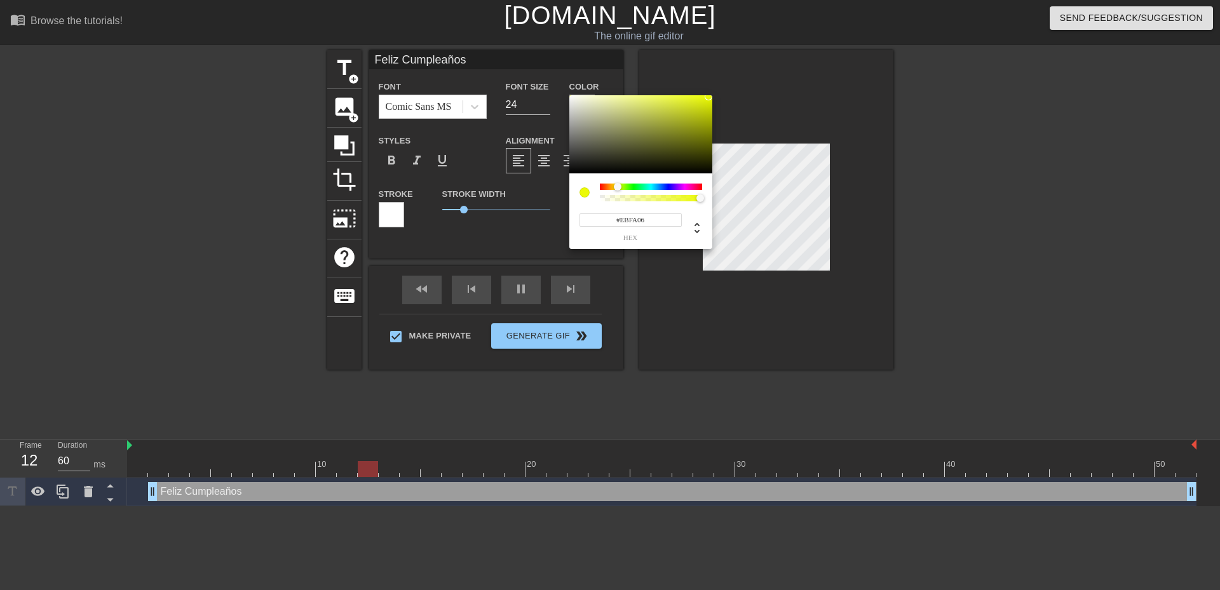
click at [709, 97] on div at bounding box center [640, 134] width 143 height 79
click at [616, 187] on div at bounding box center [617, 187] width 8 height 8
click at [703, 99] on div at bounding box center [640, 134] width 143 height 79
drag, startPoint x: 621, startPoint y: 219, endPoint x: 662, endPoint y: 222, distance: 40.8
click at [662, 222] on input "#F4F110" at bounding box center [631, 220] width 102 height 13
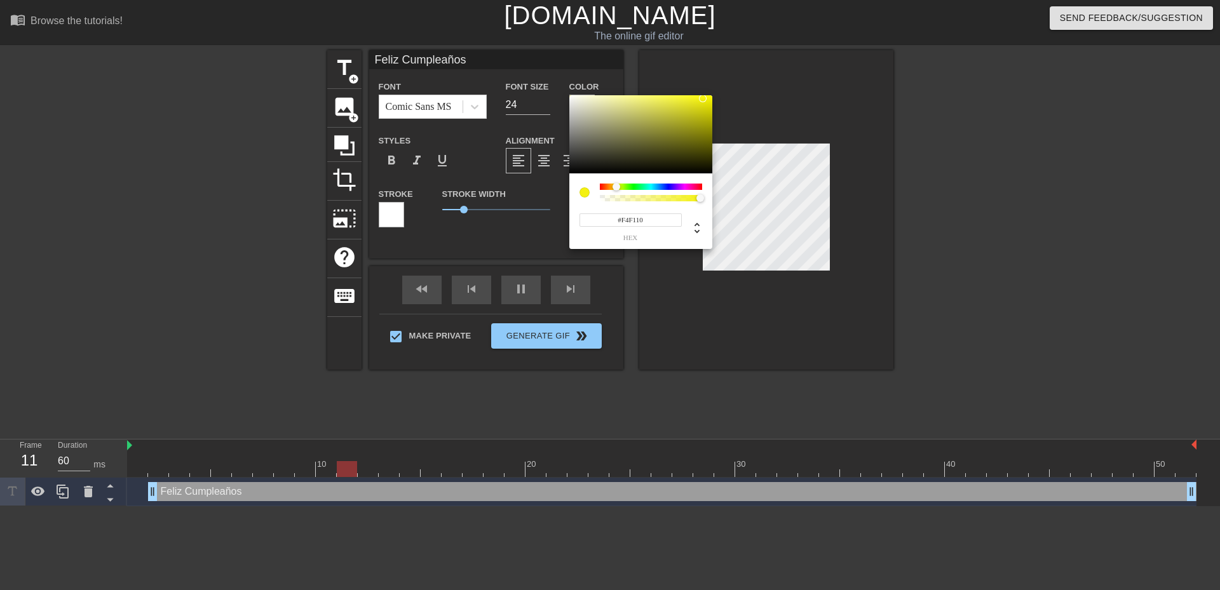
paste input "FFF0"
type input "#FFFF00"
click at [585, 193] on div at bounding box center [585, 192] width 10 height 10
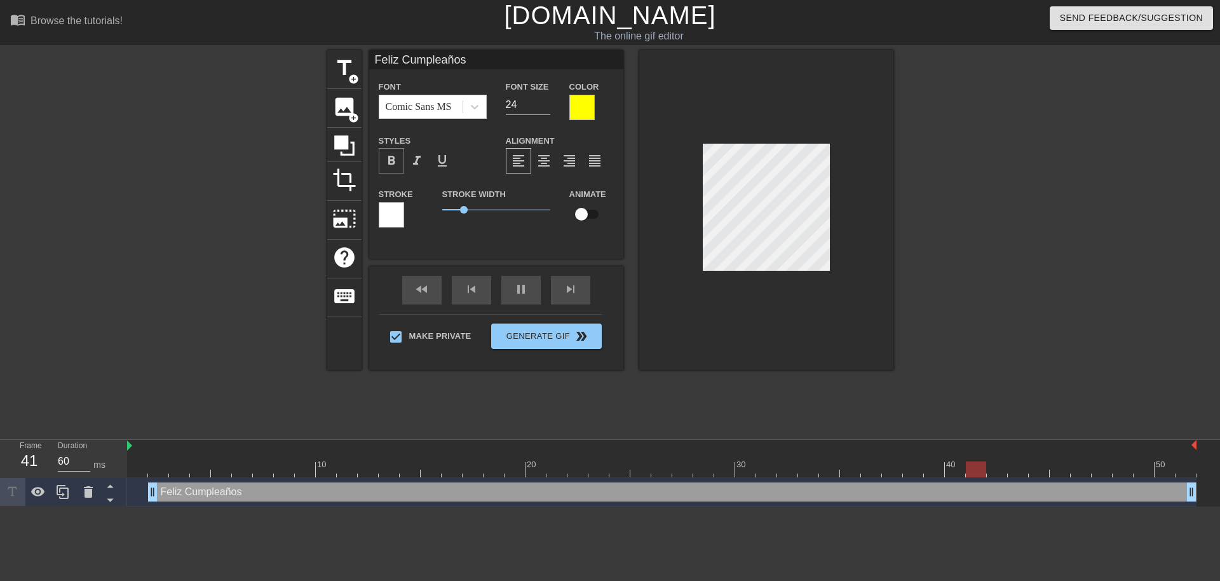
click at [391, 163] on span "format_bold" at bounding box center [391, 160] width 15 height 15
drag, startPoint x: 466, startPoint y: 210, endPoint x: 439, endPoint y: 217, distance: 29.0
click at [439, 217] on div "Stroke Width 0" at bounding box center [496, 212] width 127 height 53
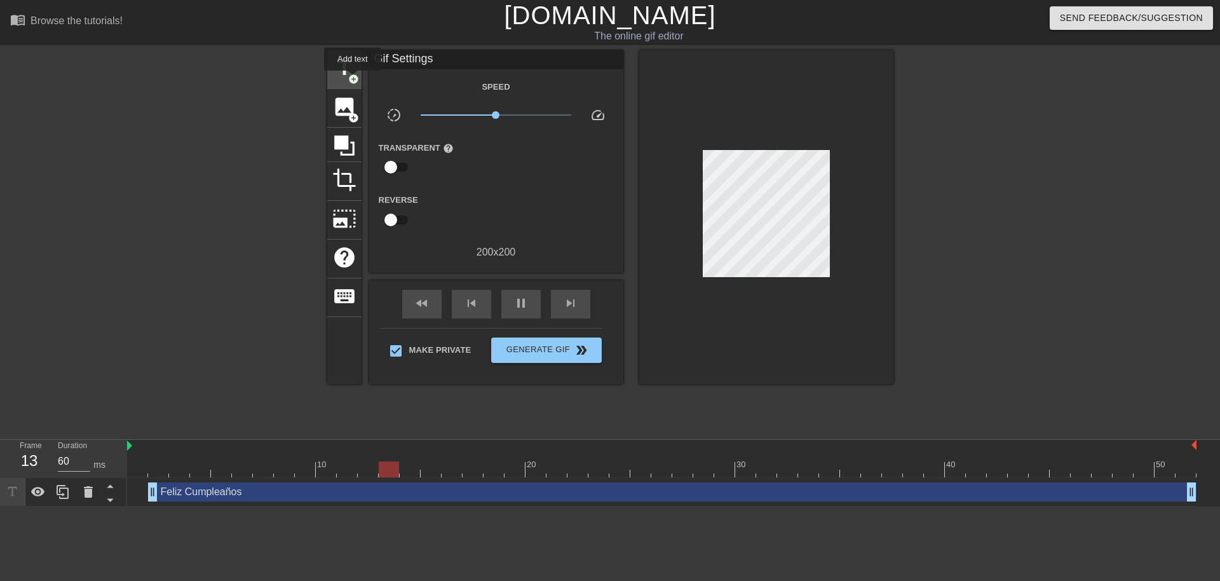
click at [353, 79] on span "add_circle" at bounding box center [353, 79] width 11 height 11
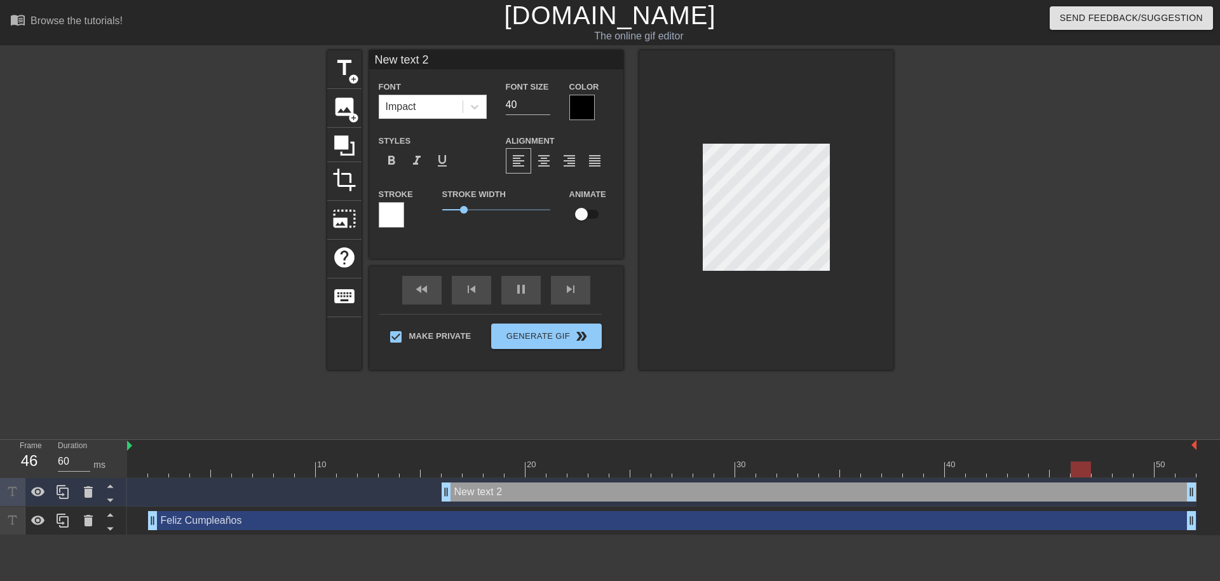
scroll to position [2, 2]
type input "New te´xt 2"
type textarea "New te´xt 2"
type input "New teÓxt 2"
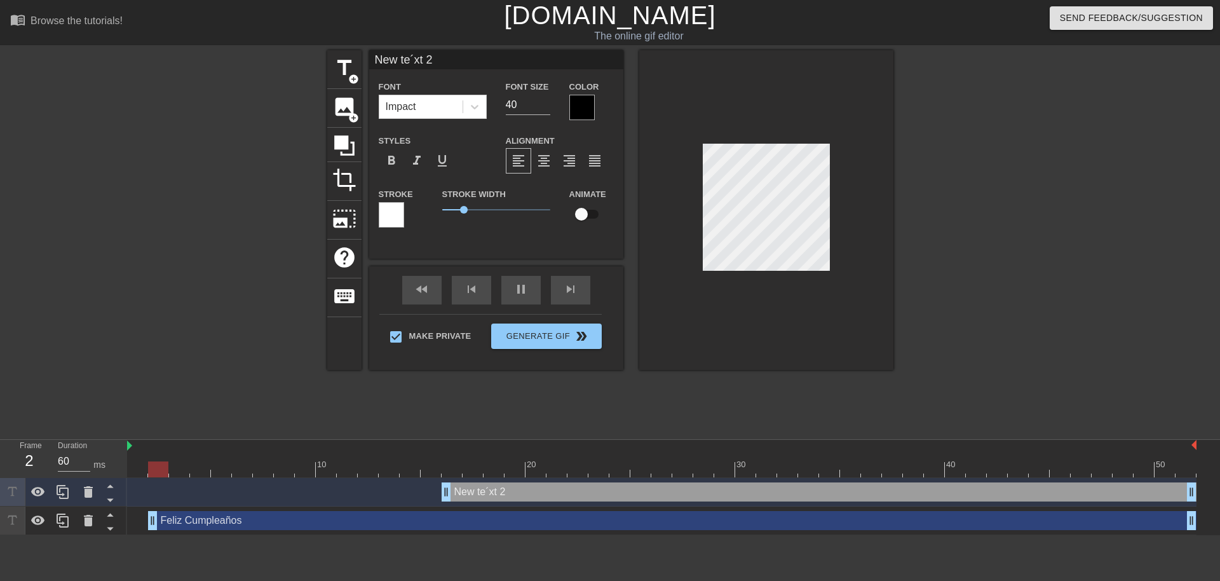
type textarea "New teÓxt 2"
type input "New teÓxt"
type textarea "New teÓxt"
type input "New teÓxt"
type textarea "New teÓxt"
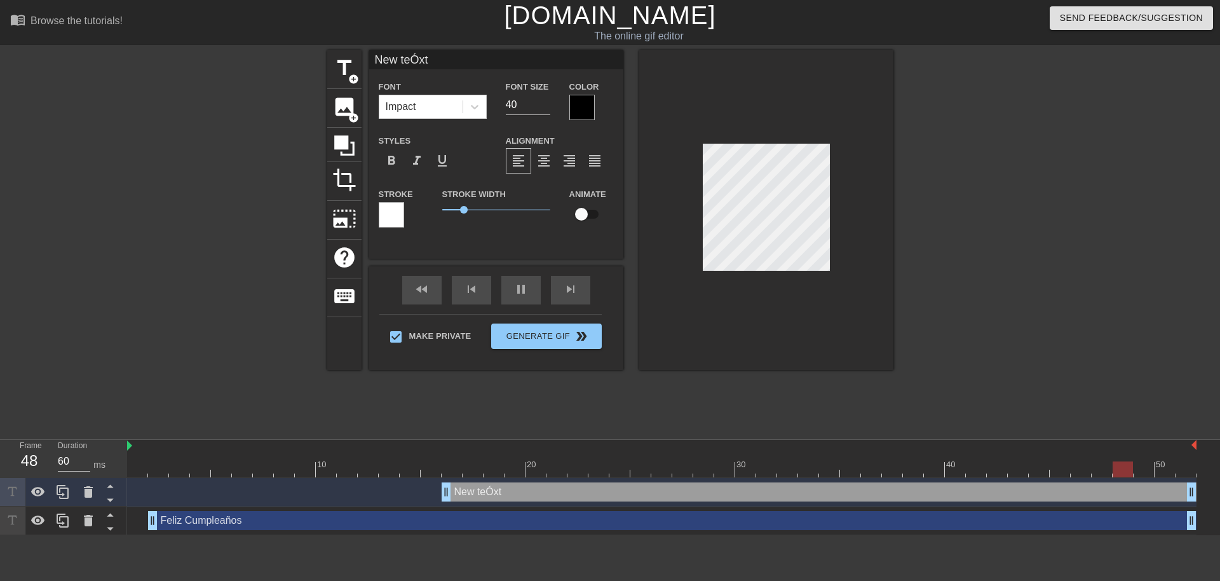
type input "New teÓx"
type textarea "New teÓx"
type input "New teÓ"
type textarea "New teÓ"
type input "New te"
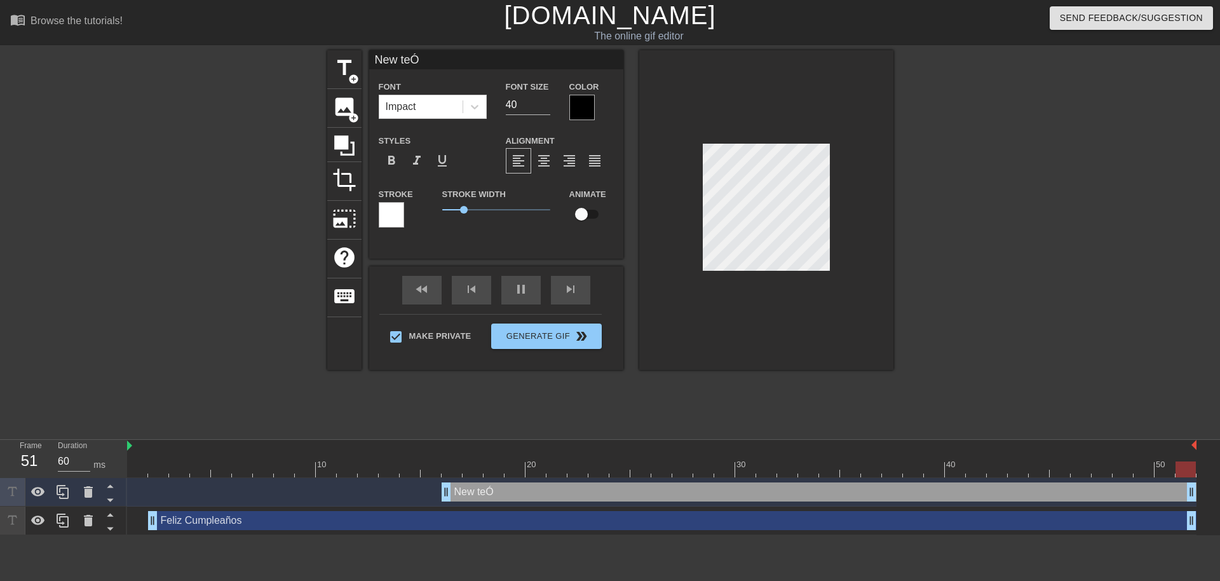
type textarea "New te"
type input "New t"
type textarea "New t"
type input "New"
type textarea "New"
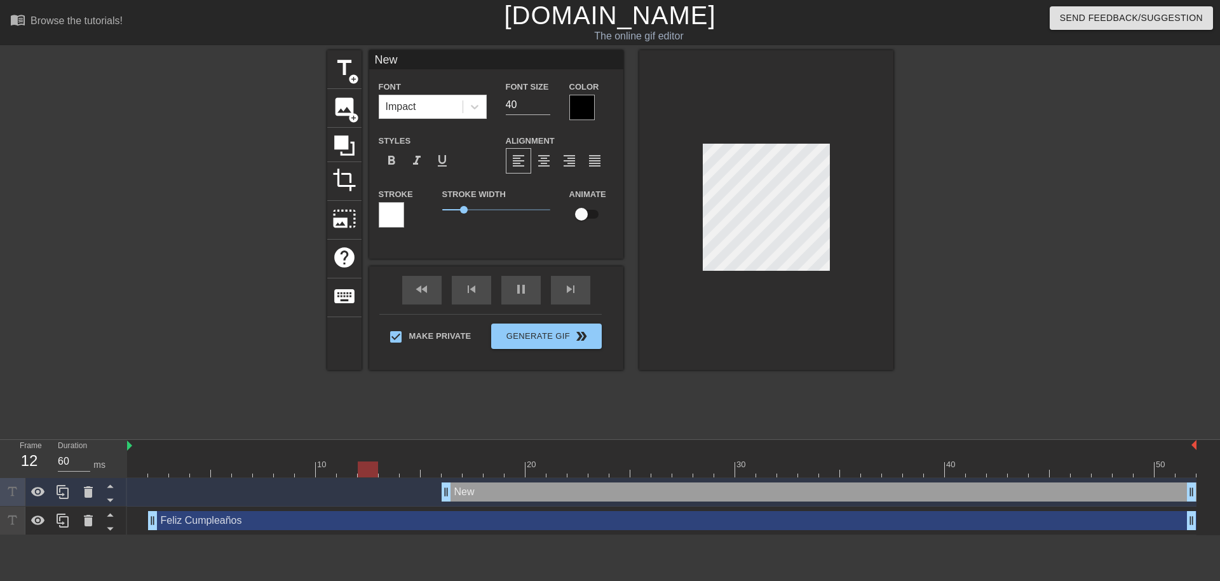
type input "New"
type textarea "New"
type input "Ne"
type textarea "Ne"
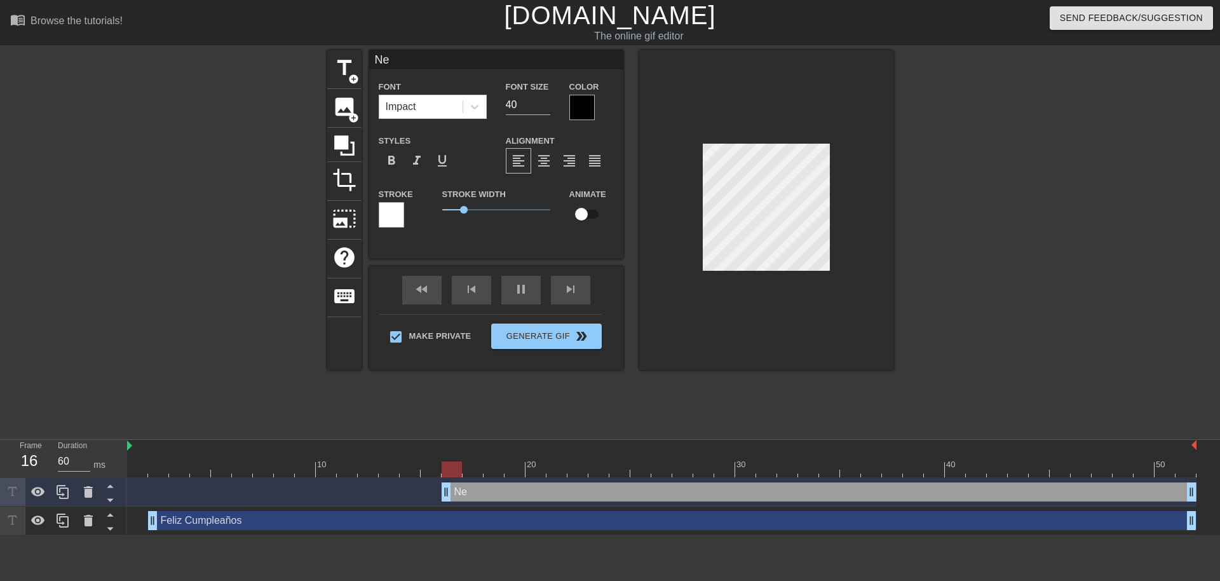
type input "N"
type textarea "N"
type input "´"
type textarea "´"
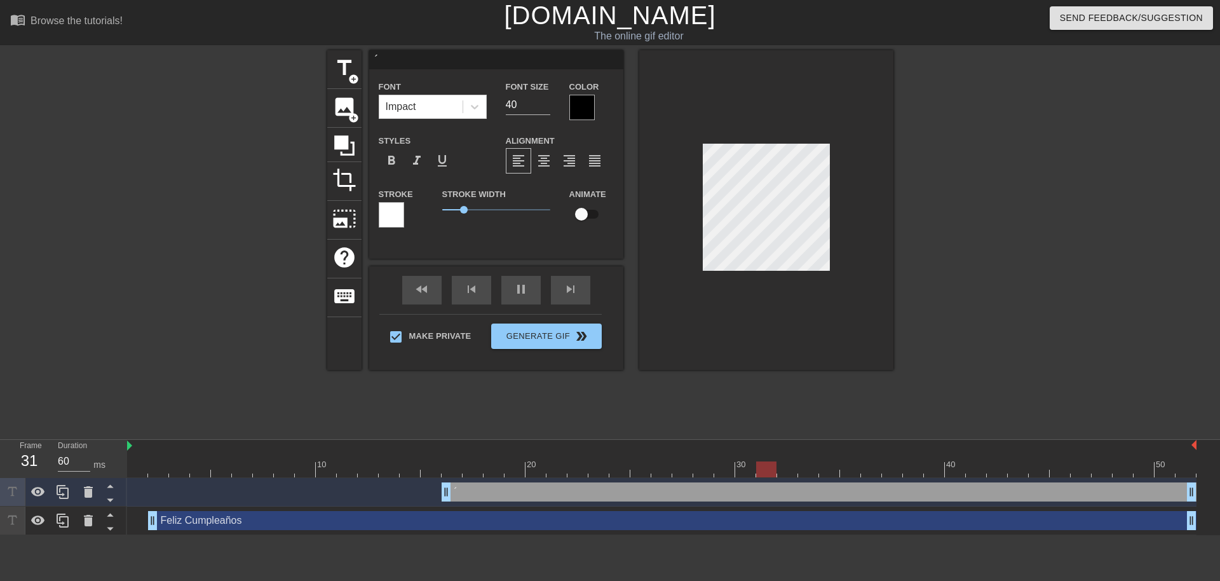
type input "Ó"
type textarea "Ó"
type input "ÓL"
type textarea "ÓL"
type input "ÓLI"
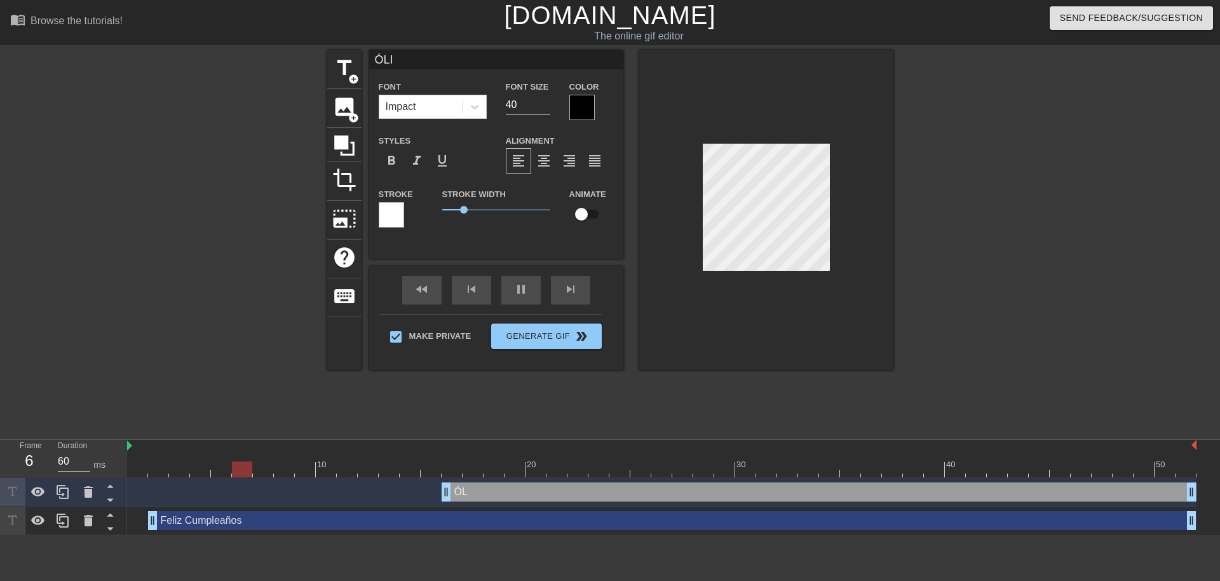
type textarea "ÓLI"
type input "ÓLIV"
type textarea "ÓLIV"
type input "ÓLIVE"
type textarea "ÓLIVE"
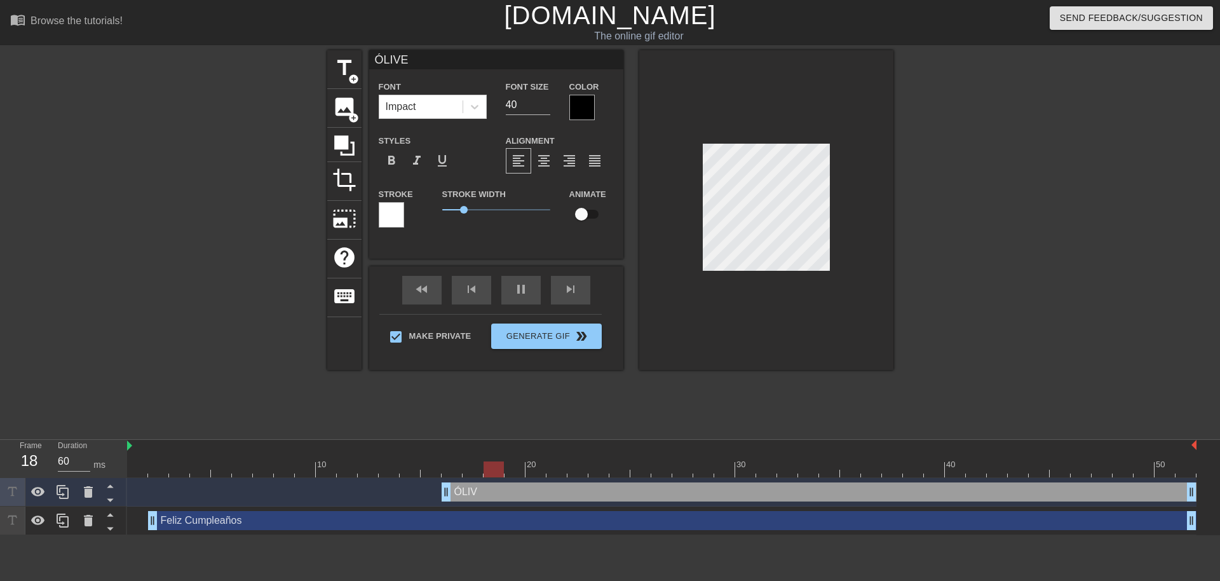
type input "[PERSON_NAME]"
type textarea "[PERSON_NAME]"
type input "ÓLIVE"
type textarea "ÓLIVE"
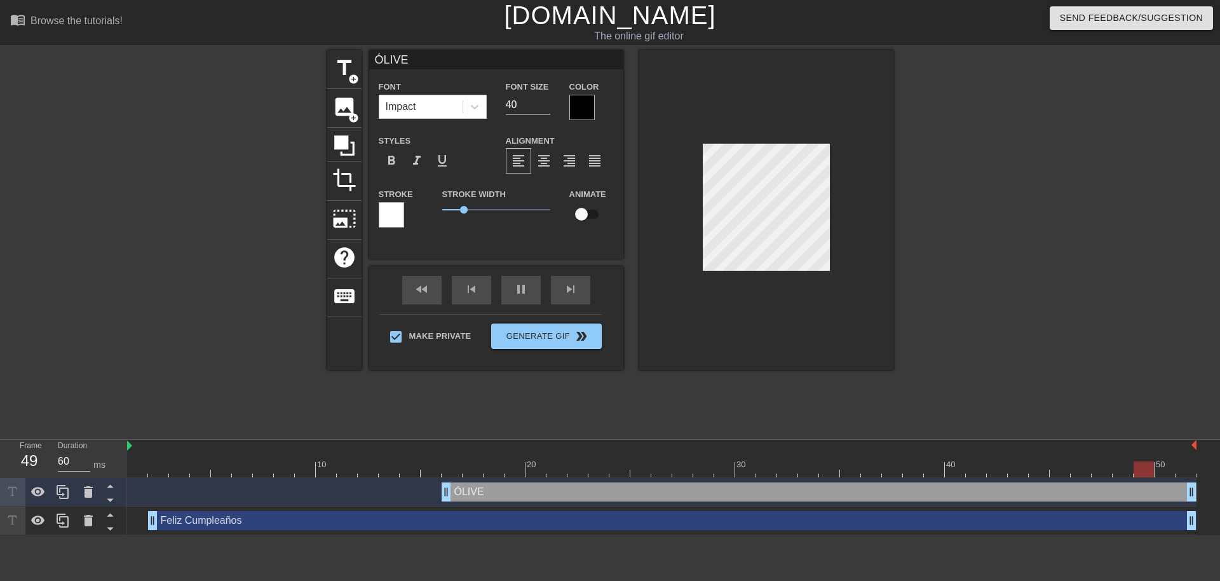
type input "ÓLIV"
type textarea "ÓLIV"
type input "ÓLI"
type textarea "ÓLI"
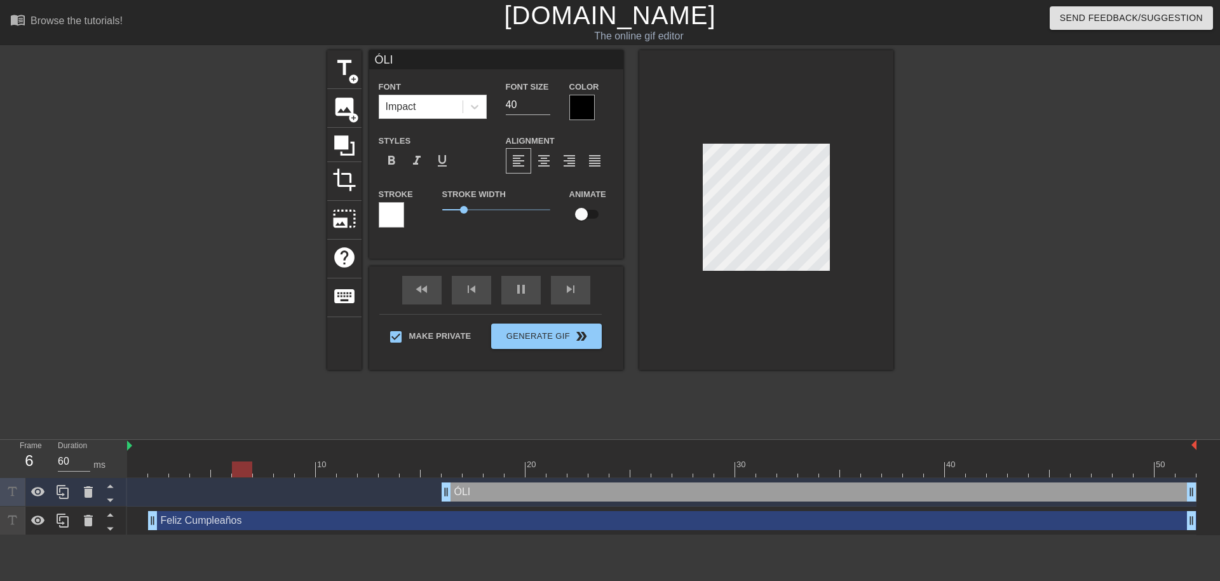
type input "ÓL"
type textarea "ÓL"
type input "ÓL´"
type textarea "ÓL´"
type input "ÓLÓ"
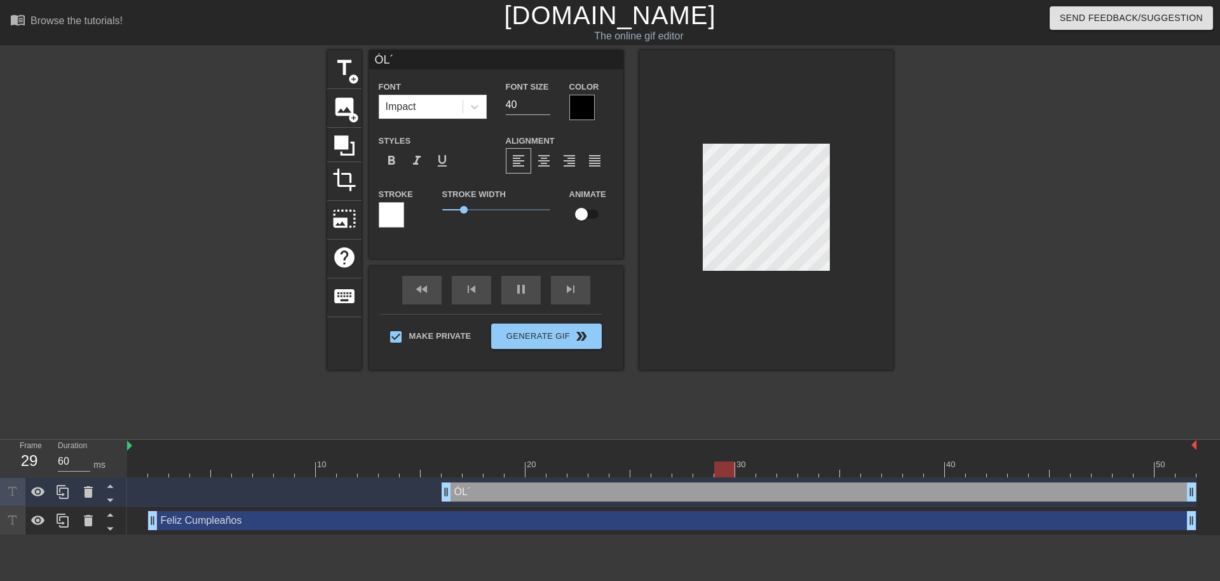
type textarea "ÓLÓ"
type input "ÓLÓL"
type textarea "ÓLÓL"
type input "ÓLÓLI"
type textarea "ÓLÓLI"
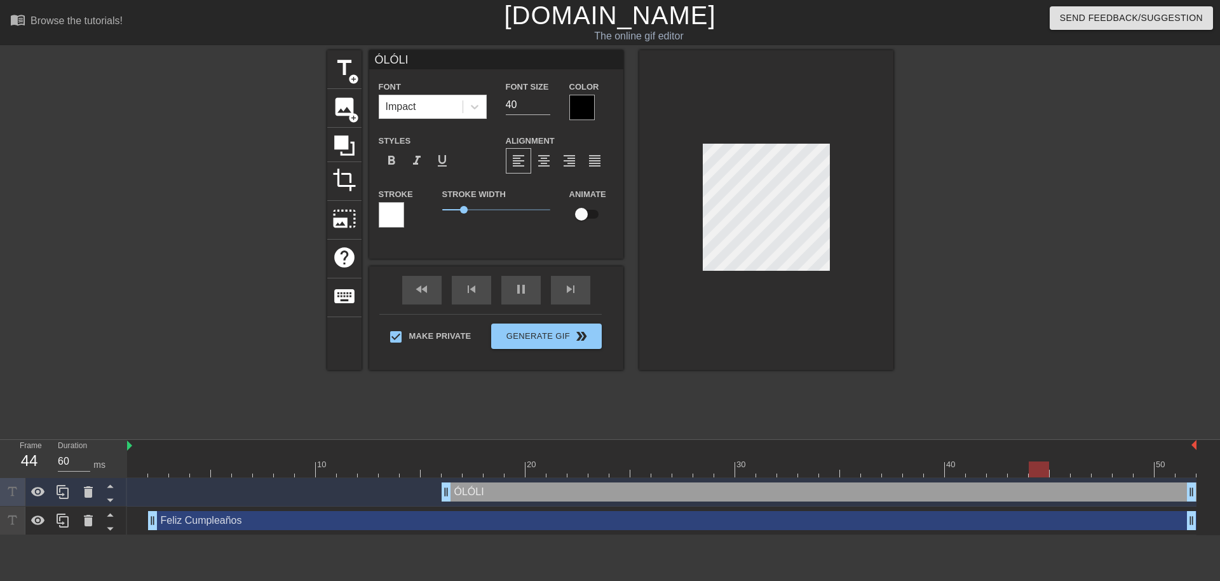
type input "ÓLÓLIV"
type textarea "ÓLÓLIV"
type input "ÓLÓLIVE"
type textarea "ÓLÓLIVE"
type input "ÓLÓLIVER"
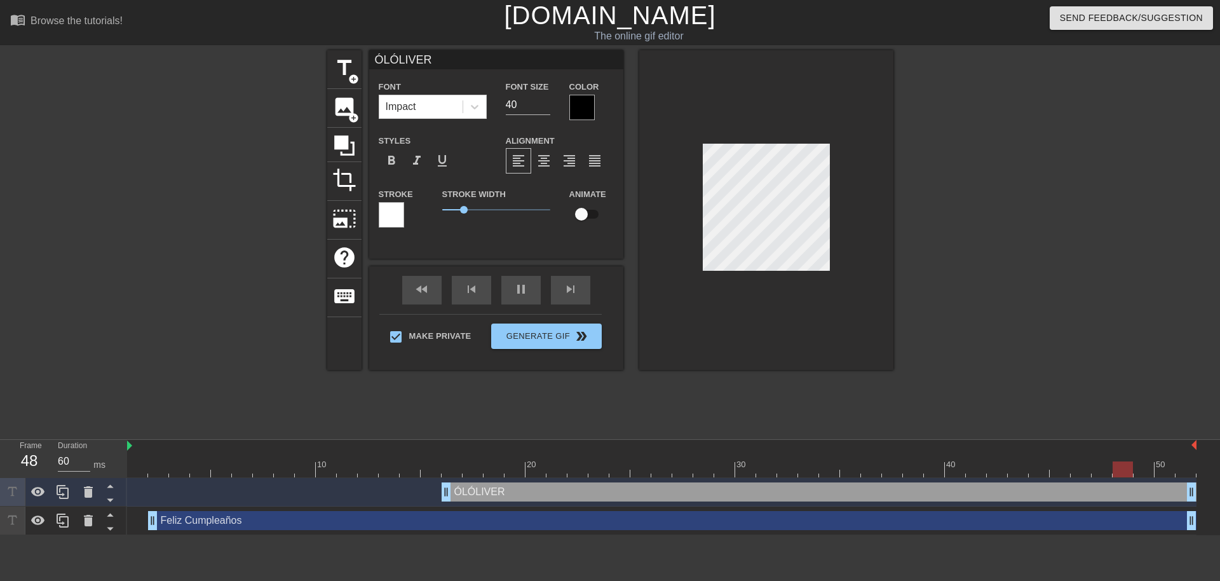
scroll to position [2, 4]
type textarea "ÓLÓLIVER"
type input "ÓLÓLIER"
type textarea "ÓLÓLIER"
type input "ÓLÓLER"
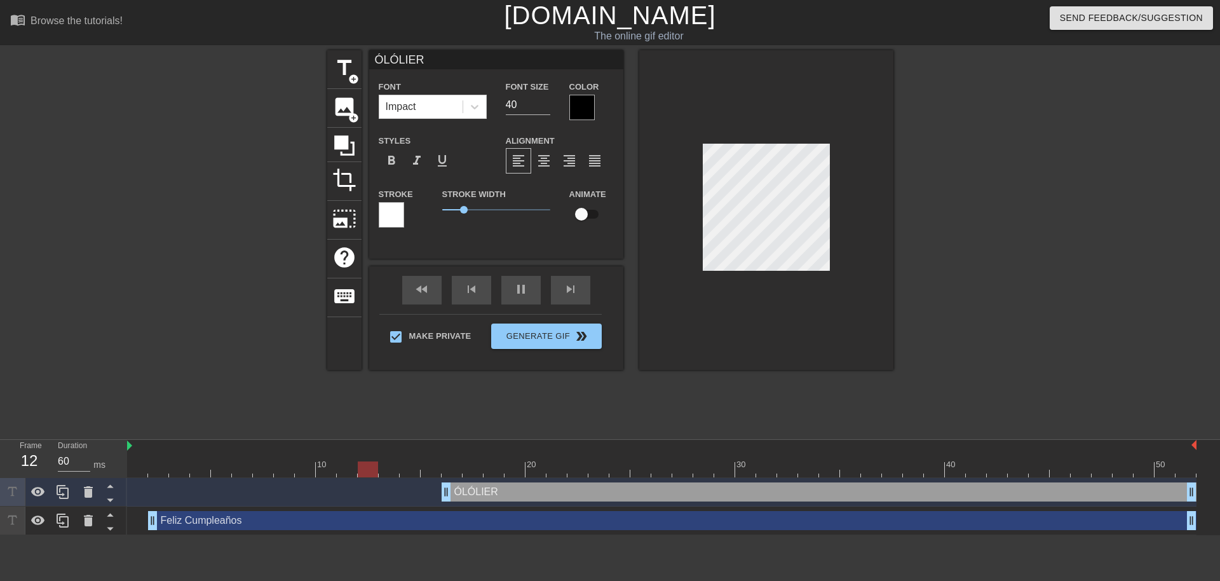
type textarea "ÓLÓLER"
type input "ÓLÓER"
type textarea "ÓLÓER"
type input "[PERSON_NAME]"
type textarea "[PERSON_NAME]"
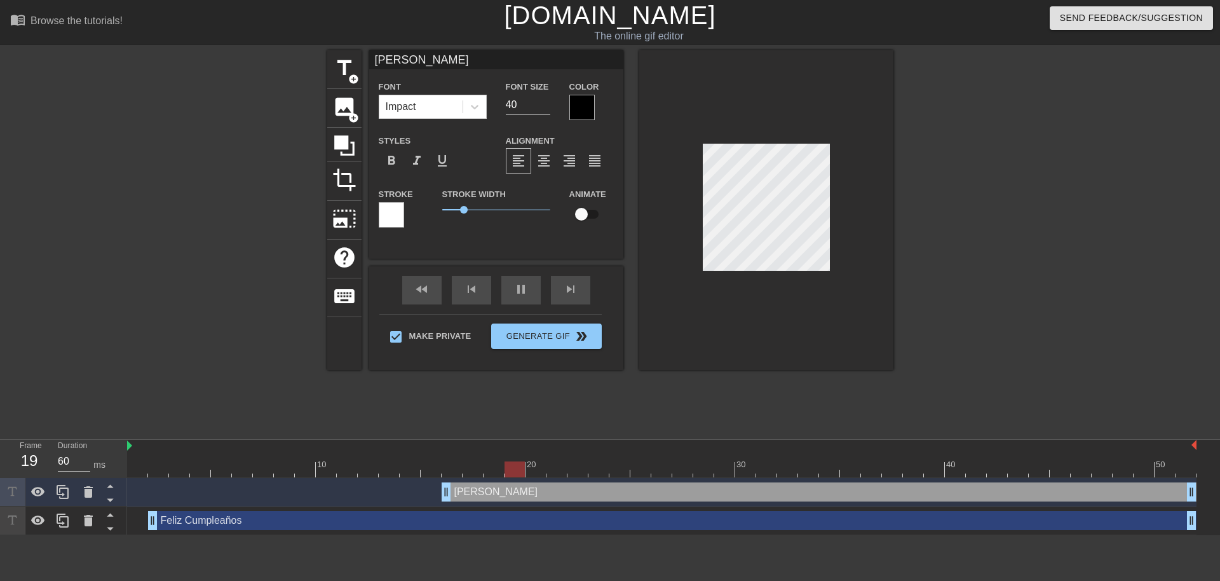
scroll to position [2, 3]
type input "ÓER"
type textarea "ÓER"
type input "ER"
type textarea "ER"
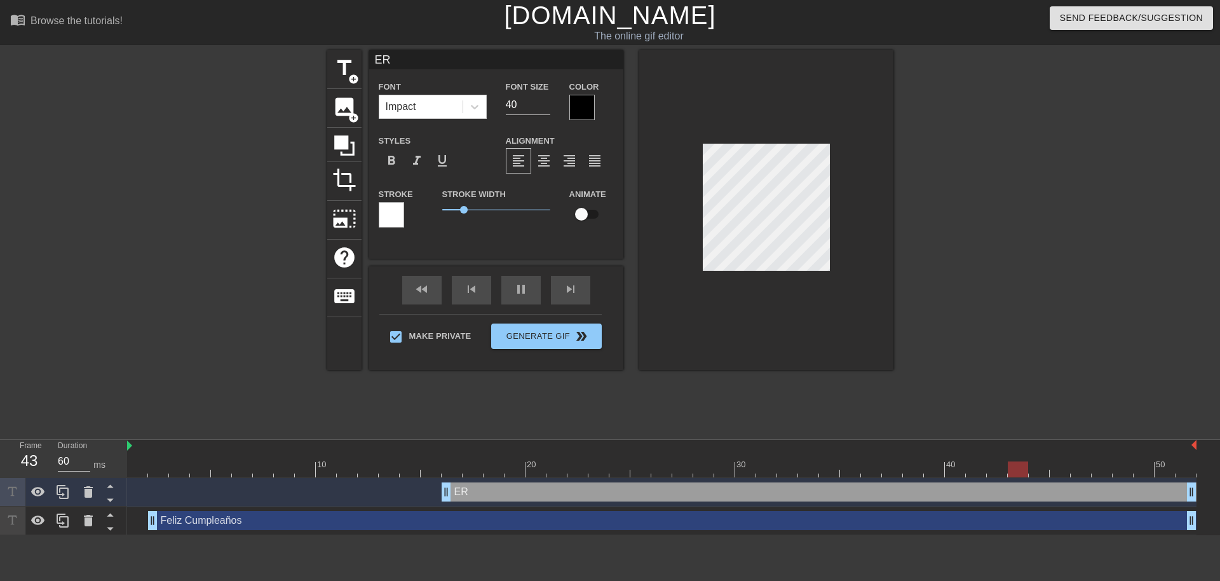
type input "E"
type textarea "E"
type input "´"
type textarea "´"
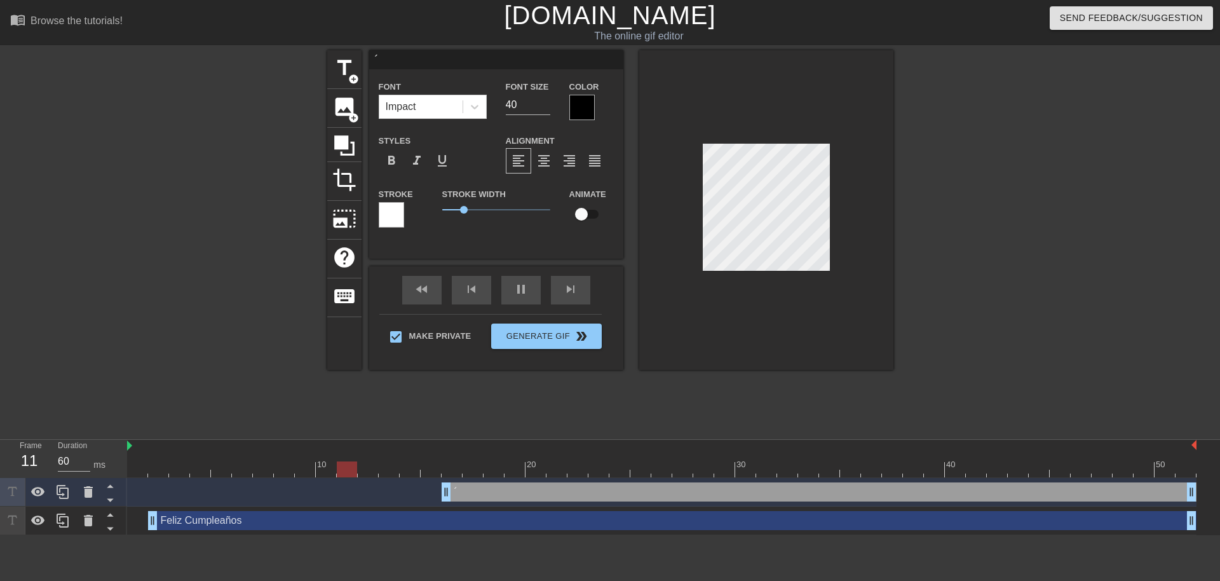
type input "Ó"
type textarea "Ó"
type input "ÓL"
type textarea "ÓL"
type input "ÓLI"
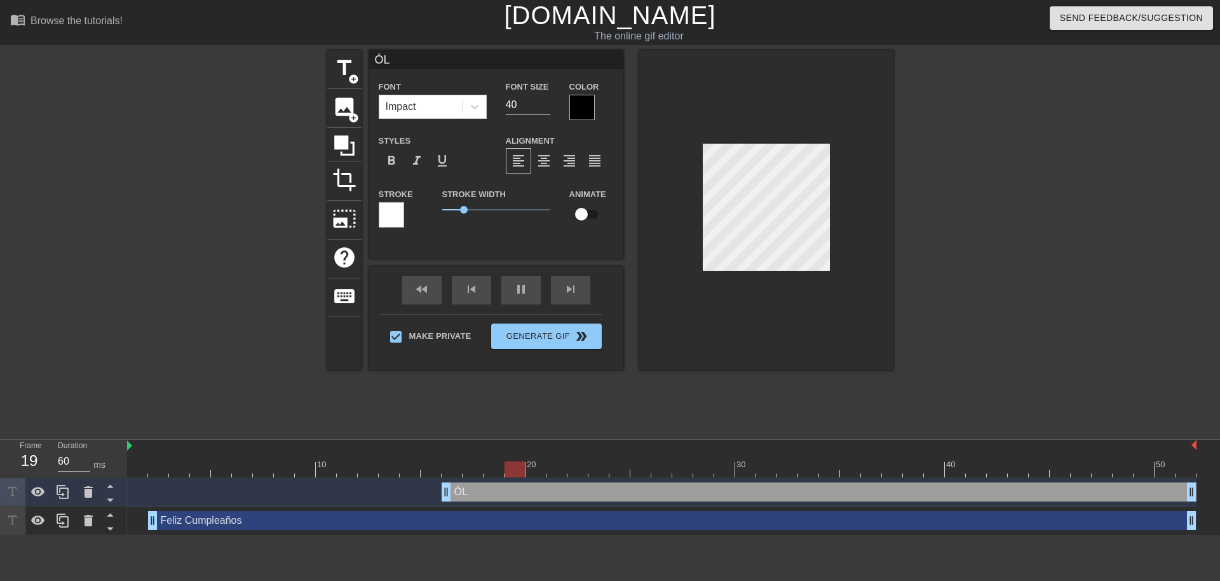
type textarea "ÓLI"
type input "ÓLIV"
type textarea "ÓLIV"
type input "ÓLIVE"
type textarea "ÓLIVE"
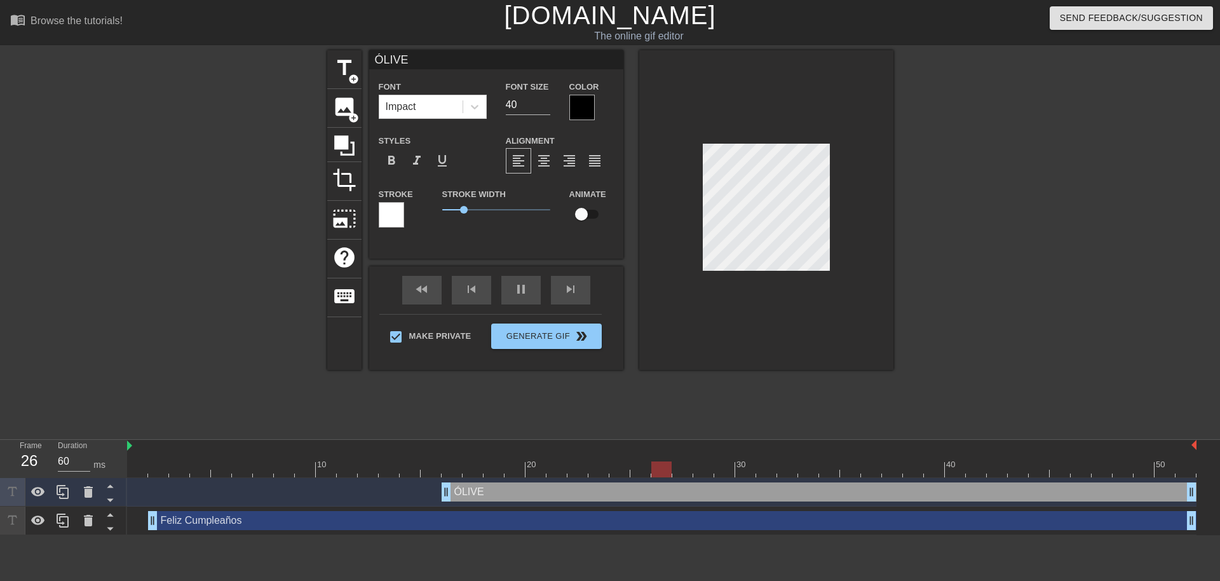
type input "[PERSON_NAME]"
type textarea "[PERSON_NAME]"
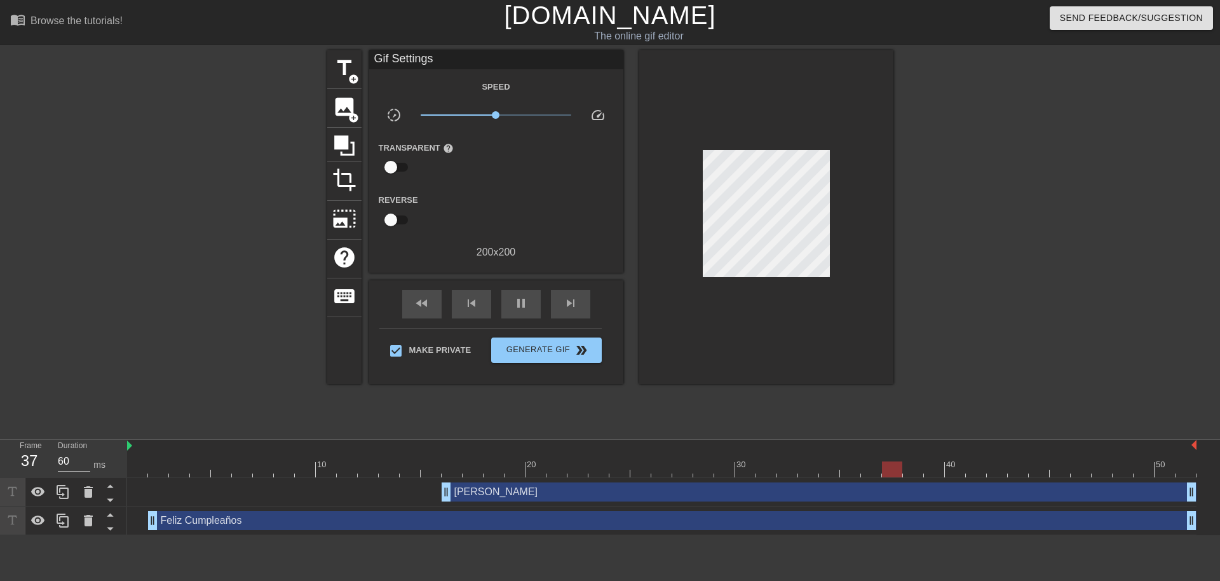
click at [854, 230] on div at bounding box center [766, 217] width 254 height 334
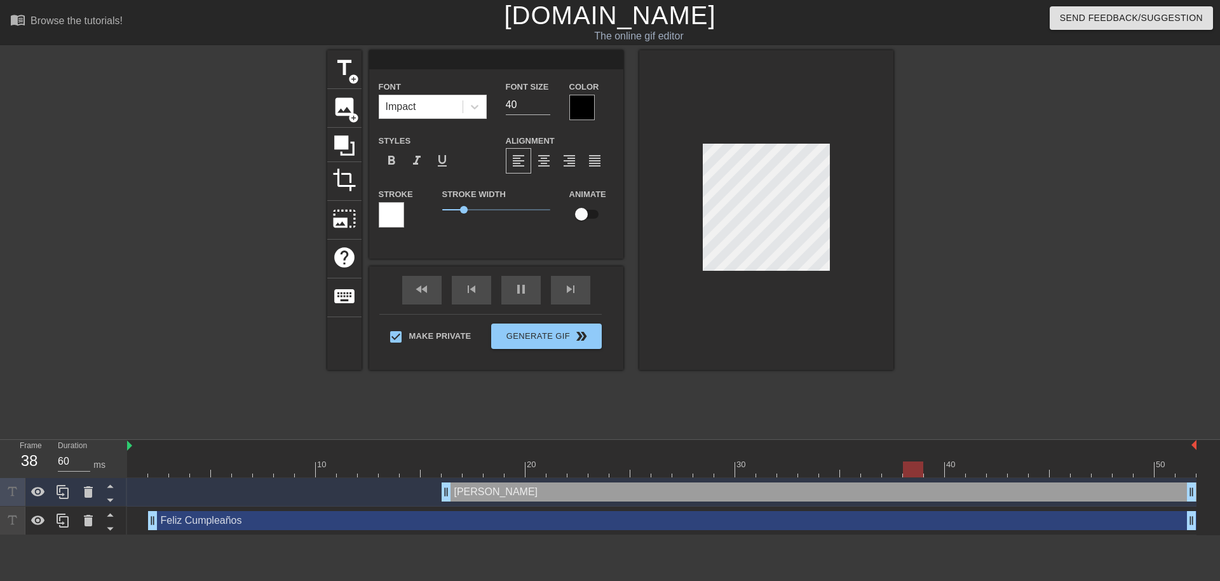
scroll to position [2, 2]
type input "´"
type textarea "´"
type input "Ó"
type textarea "Ó"
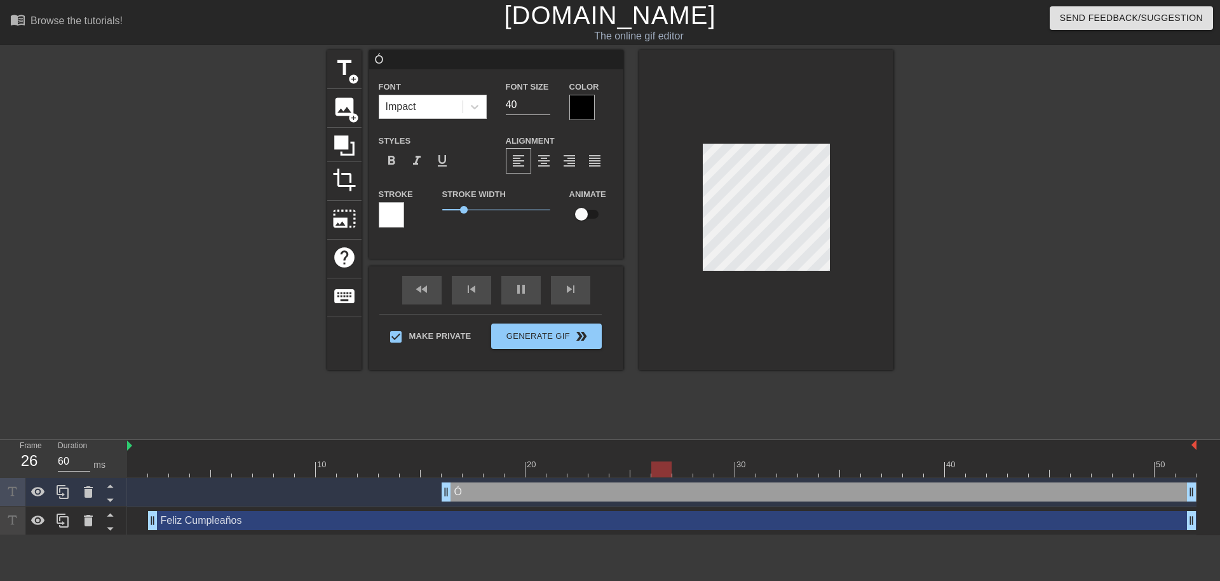
type input "ÓL"
type textarea "ÓL"
type input "ÓLI"
type textarea "ÓLI"
type input "ÓLIV"
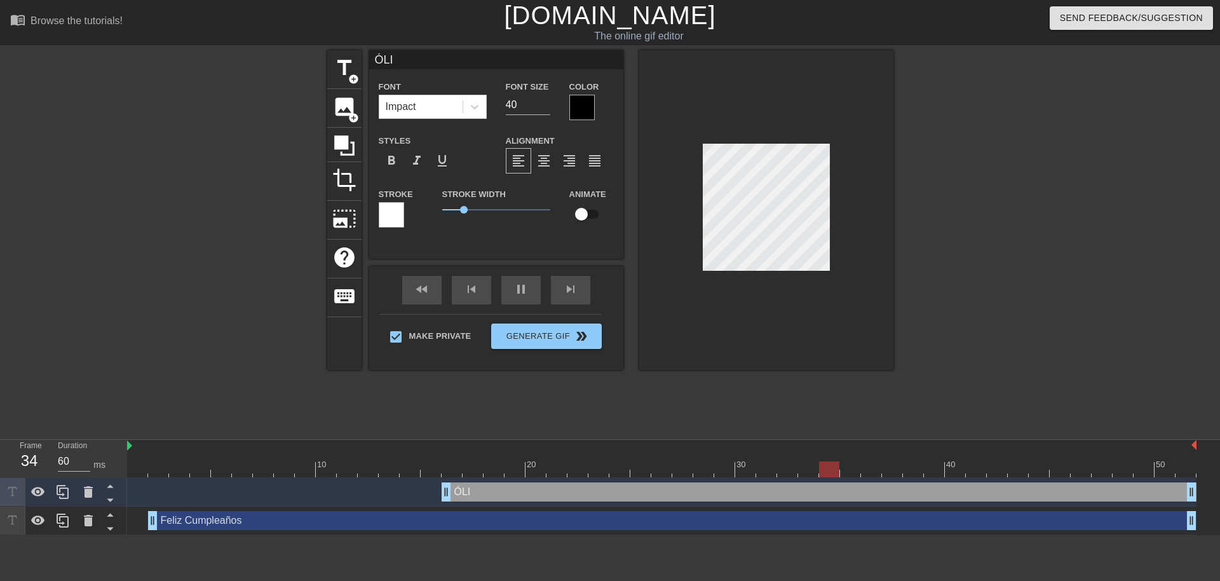
type textarea "ÓLIV"
type input "ÓLIVE"
type textarea "ÓLIVE"
type input "[PERSON_NAME]"
type textarea "[PERSON_NAME]"
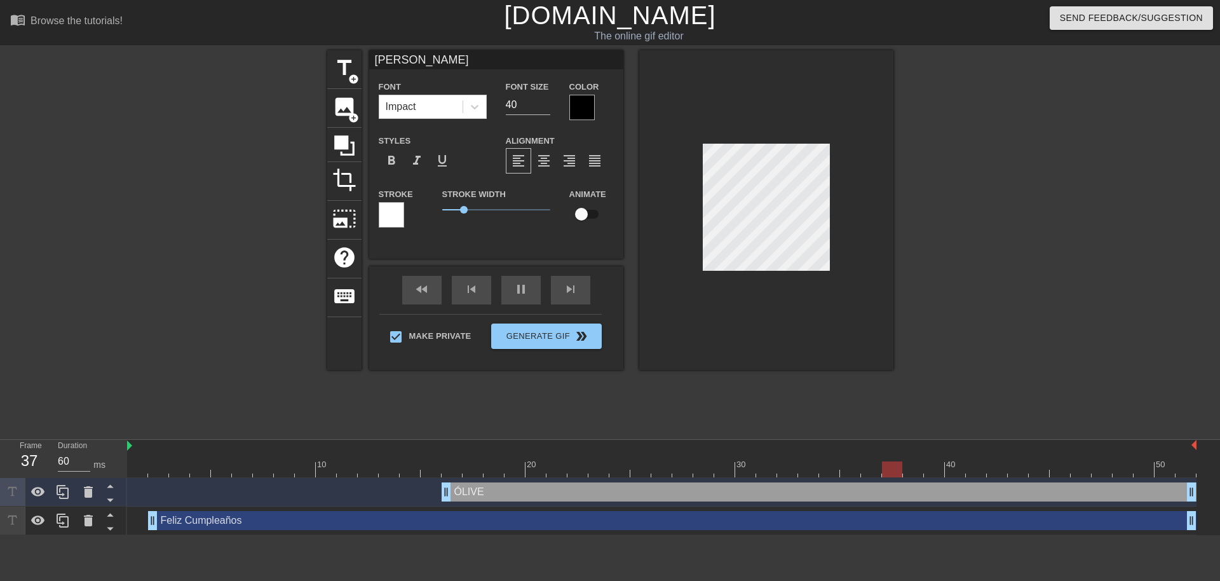
scroll to position [2, 3]
click at [854, 228] on div at bounding box center [766, 210] width 254 height 320
click at [576, 111] on div at bounding box center [581, 107] width 25 height 25
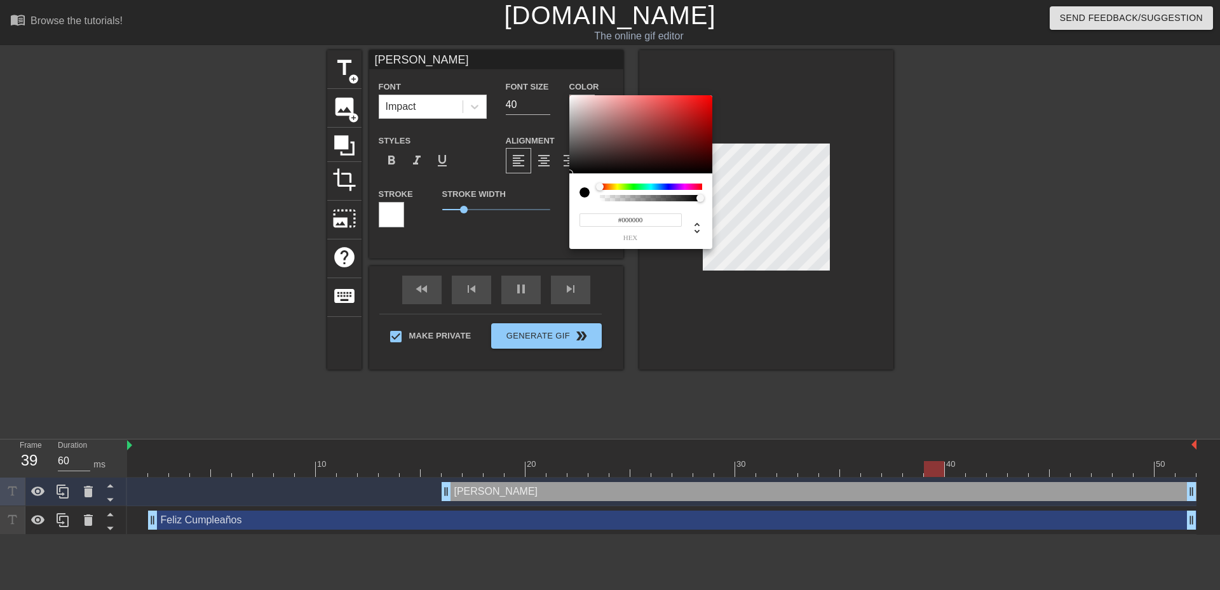
drag, startPoint x: 619, startPoint y: 221, endPoint x: 653, endPoint y: 221, distance: 33.7
click at [653, 221] on input "#000000" at bounding box center [631, 220] width 102 height 13
paste input "FFFF"
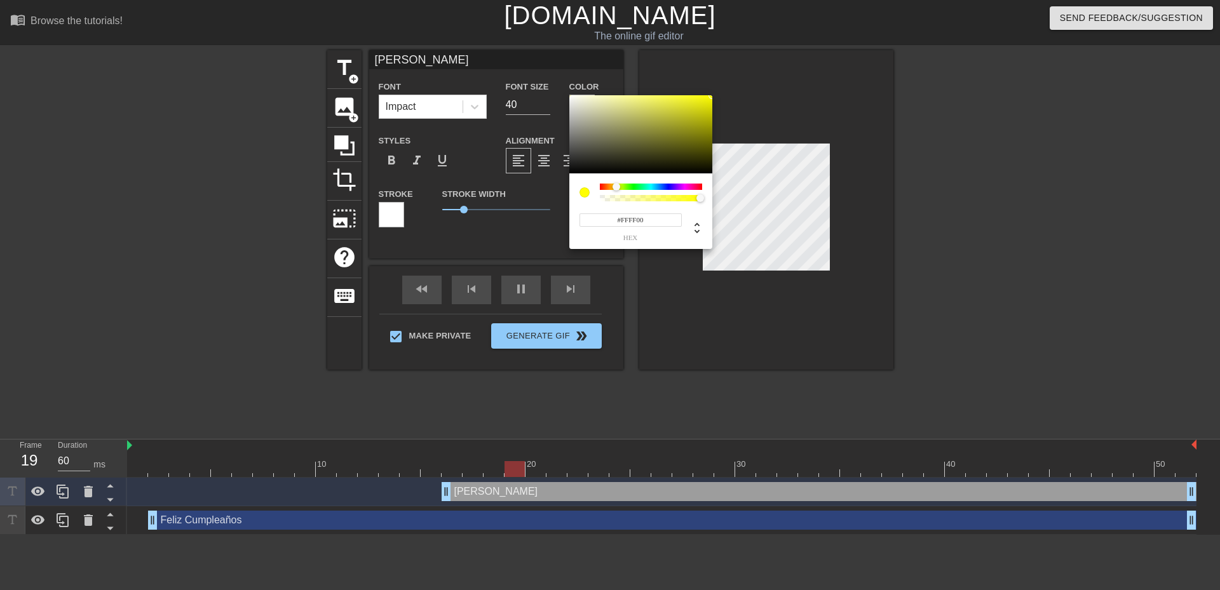
type input "#FFFF00"
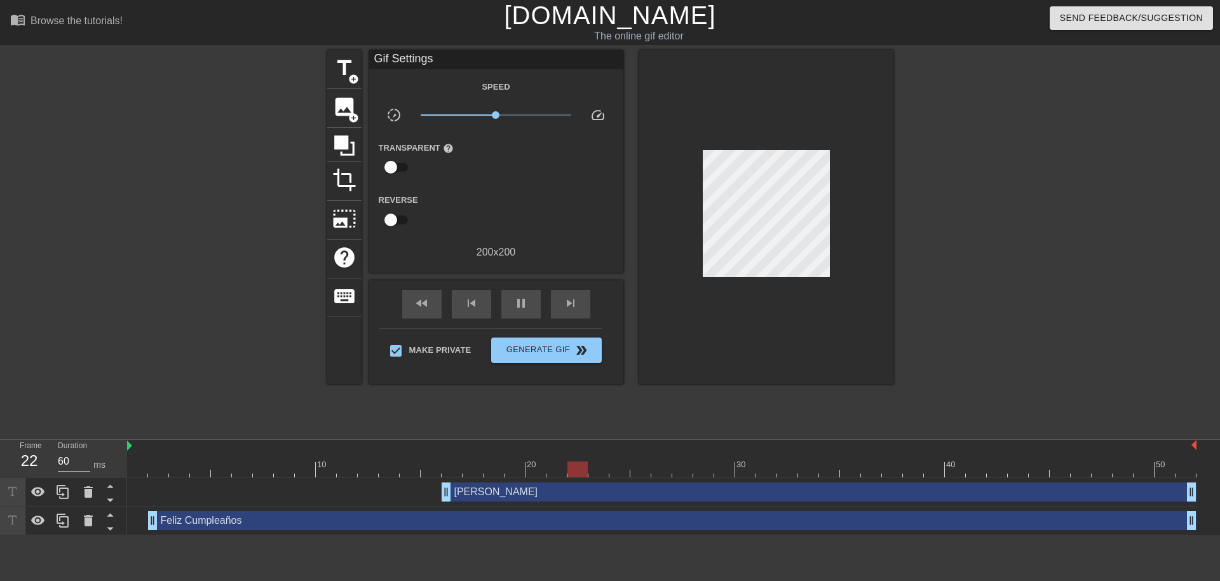
drag, startPoint x: 464, startPoint y: 212, endPoint x: 439, endPoint y: 213, distance: 25.4
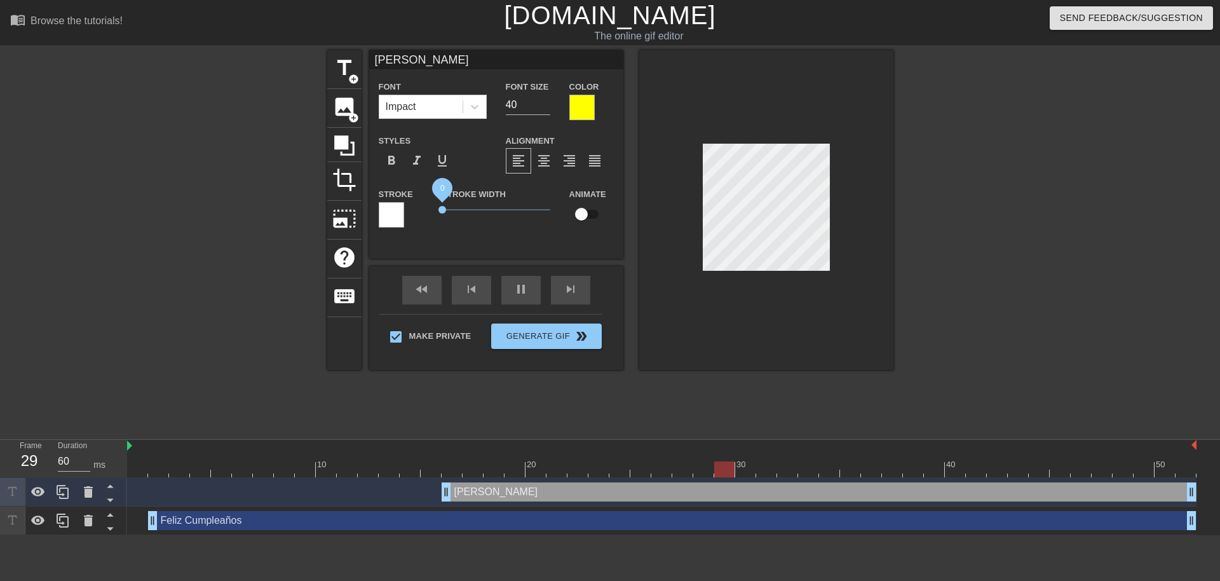
drag, startPoint x: 465, startPoint y: 212, endPoint x: 424, endPoint y: 211, distance: 40.7
click at [424, 211] on div "Stroke Stroke Width 0 Animate" at bounding box center [496, 212] width 254 height 53
click at [545, 109] on input "39" at bounding box center [528, 105] width 44 height 20
click at [545, 109] on input "38" at bounding box center [528, 105] width 44 height 20
click at [545, 109] on input "37" at bounding box center [528, 105] width 44 height 20
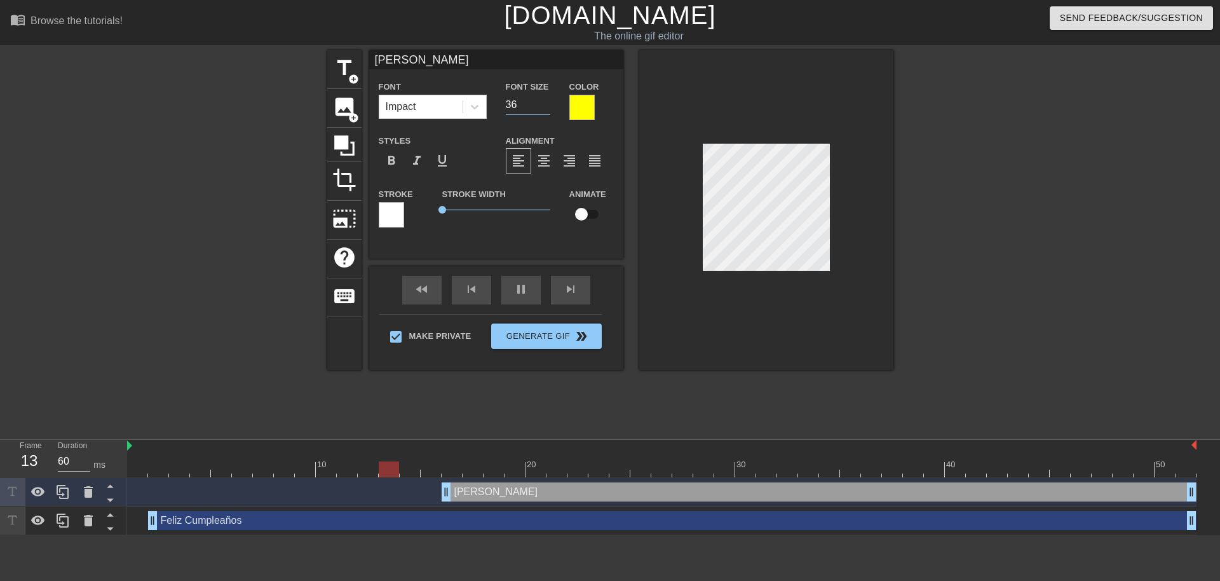
click at [545, 109] on input "36" at bounding box center [528, 105] width 44 height 20
click at [545, 109] on input "35" at bounding box center [528, 105] width 44 height 20
click at [545, 109] on input "34" at bounding box center [528, 105] width 44 height 20
click at [545, 109] on input "33" at bounding box center [528, 105] width 44 height 20
type input "32"
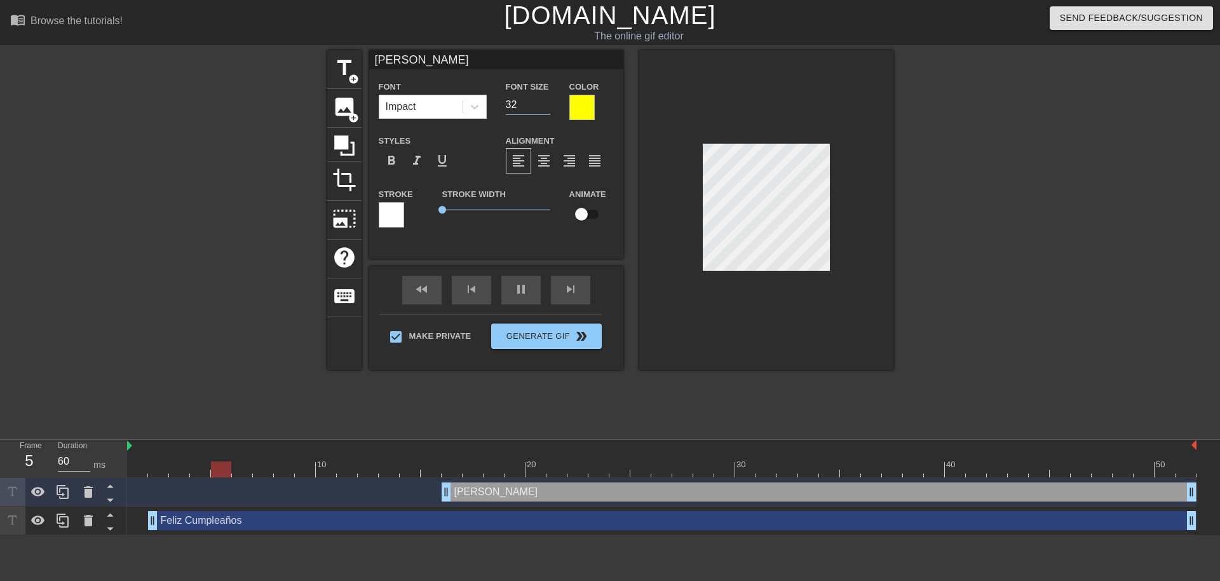
click at [545, 109] on input "32" at bounding box center [528, 105] width 44 height 20
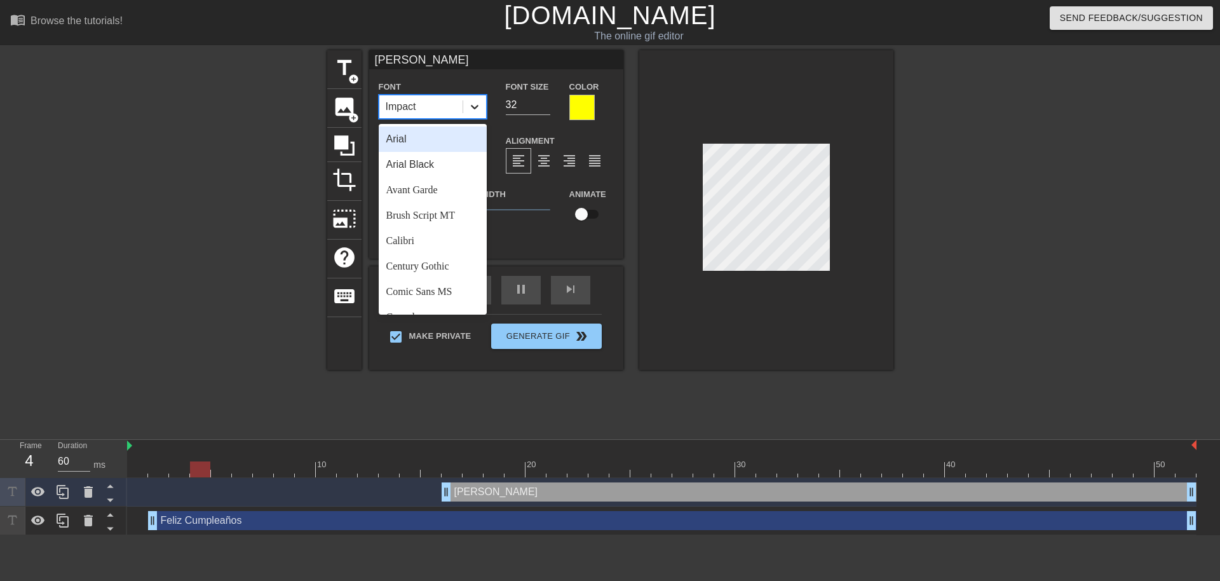
click at [472, 109] on icon at bounding box center [474, 106] width 13 height 13
click at [438, 290] on div "Comic Sans MS" at bounding box center [433, 291] width 108 height 25
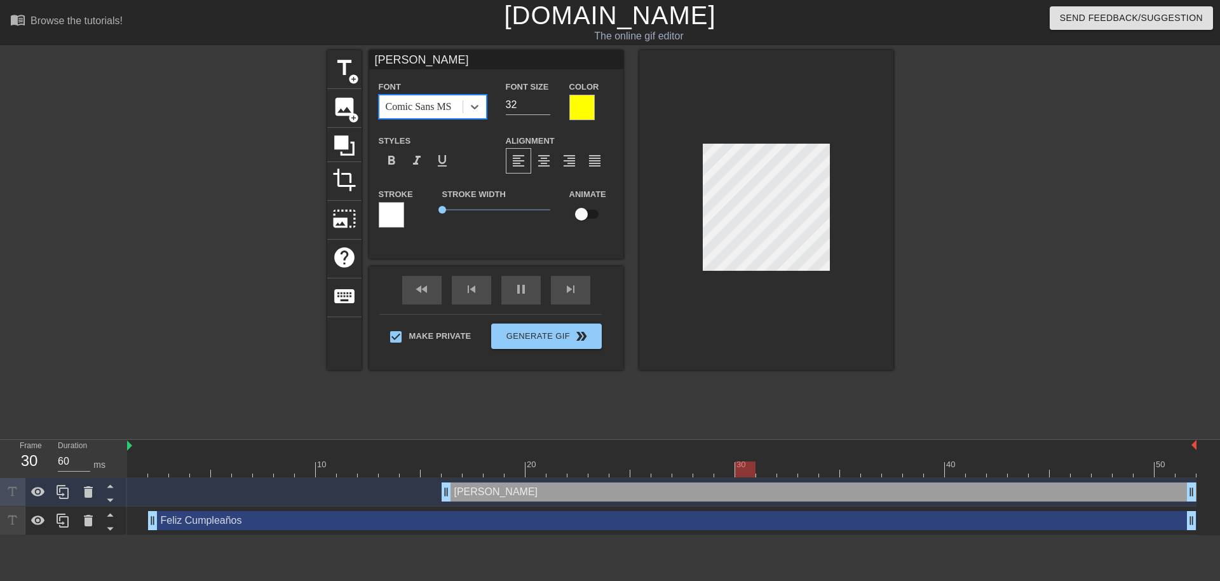
click at [840, 233] on div at bounding box center [766, 210] width 254 height 320
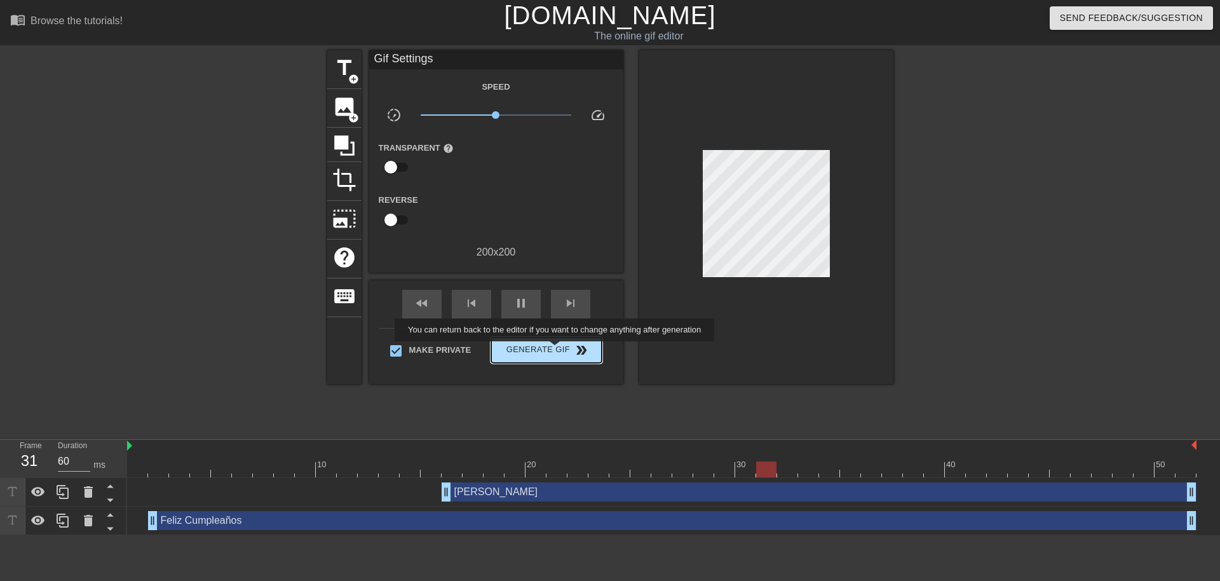
click at [563, 350] on span "Generate Gif double_arrow" at bounding box center [546, 350] width 100 height 15
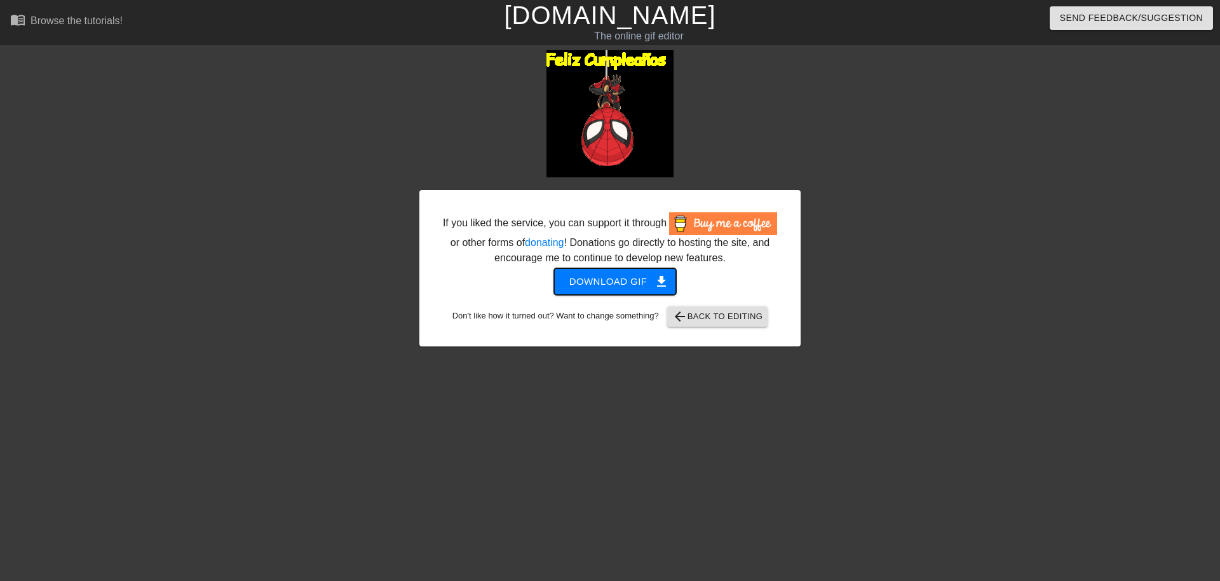
click at [656, 277] on span "get_app" at bounding box center [661, 281] width 15 height 15
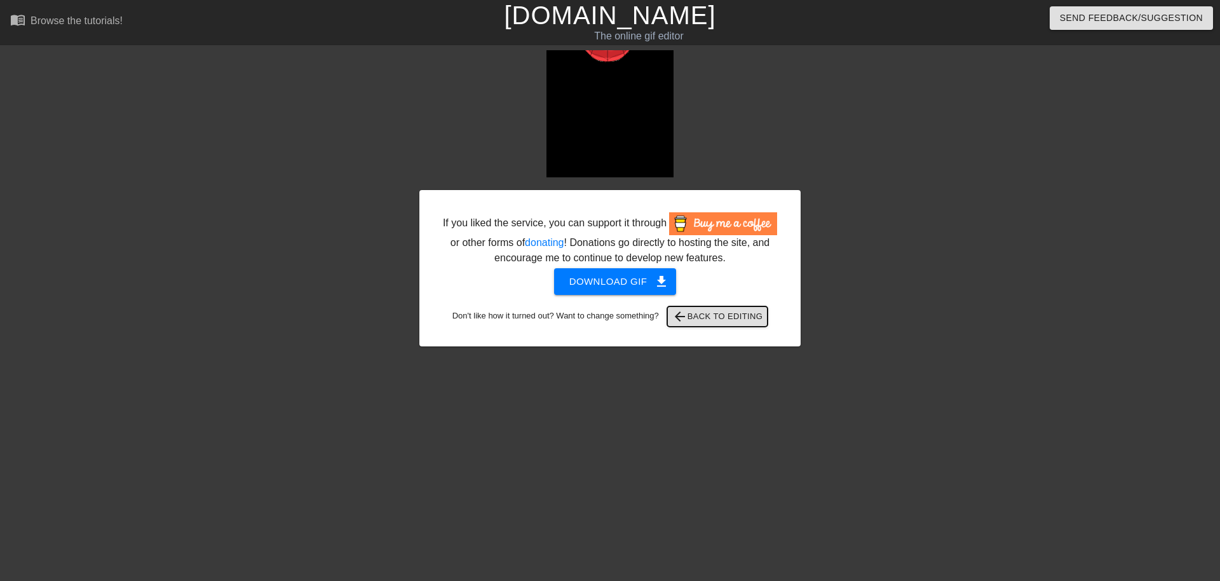
click at [748, 309] on span "arrow_back Back to Editing" at bounding box center [717, 316] width 91 height 15
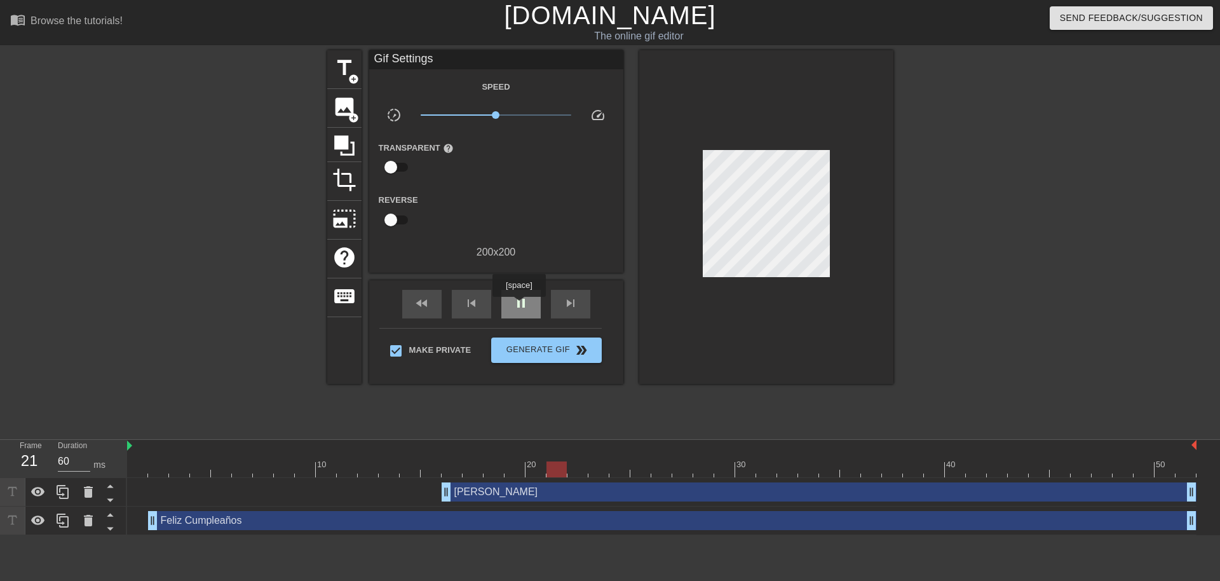
click at [520, 306] on span "pause" at bounding box center [520, 303] width 15 height 15
click at [351, 215] on span "photo_size_select_large" at bounding box center [344, 219] width 24 height 24
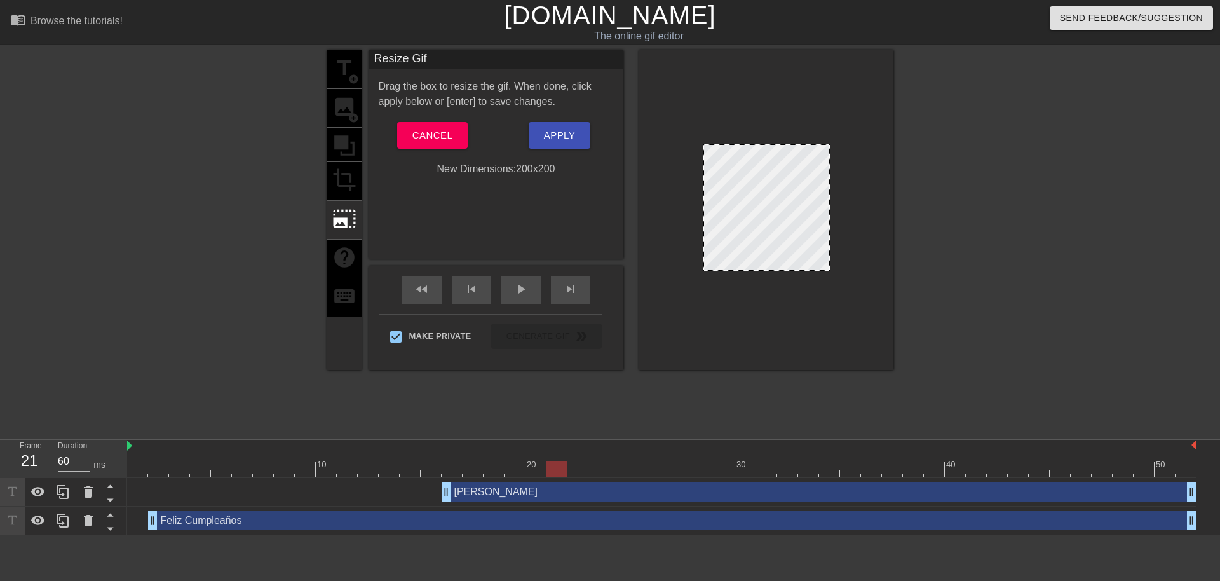
drag, startPoint x: 829, startPoint y: 269, endPoint x: 863, endPoint y: 314, distance: 56.2
click at [863, 314] on div at bounding box center [766, 210] width 254 height 320
drag, startPoint x: 829, startPoint y: 269, endPoint x: 878, endPoint y: 316, distance: 68.3
click at [878, 316] on div at bounding box center [766, 210] width 254 height 320
click at [705, 238] on div at bounding box center [766, 207] width 127 height 127
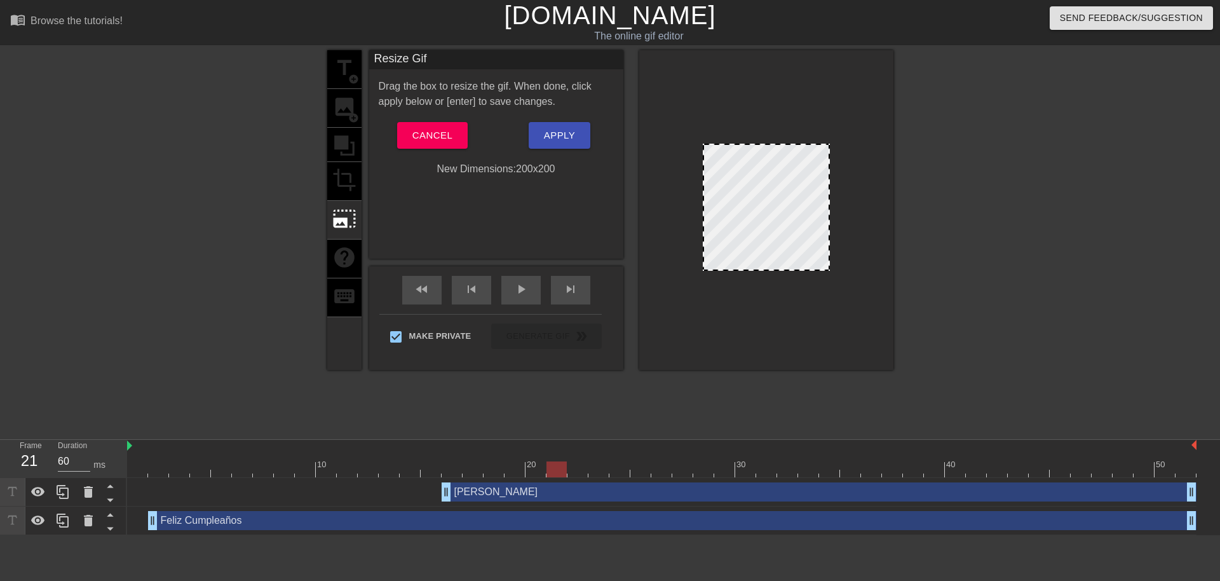
drag, startPoint x: 705, startPoint y: 270, endPoint x: 686, endPoint y: 288, distance: 26.5
click at [686, 288] on div at bounding box center [766, 210] width 254 height 320
